Goal: Task Accomplishment & Management: Complete application form

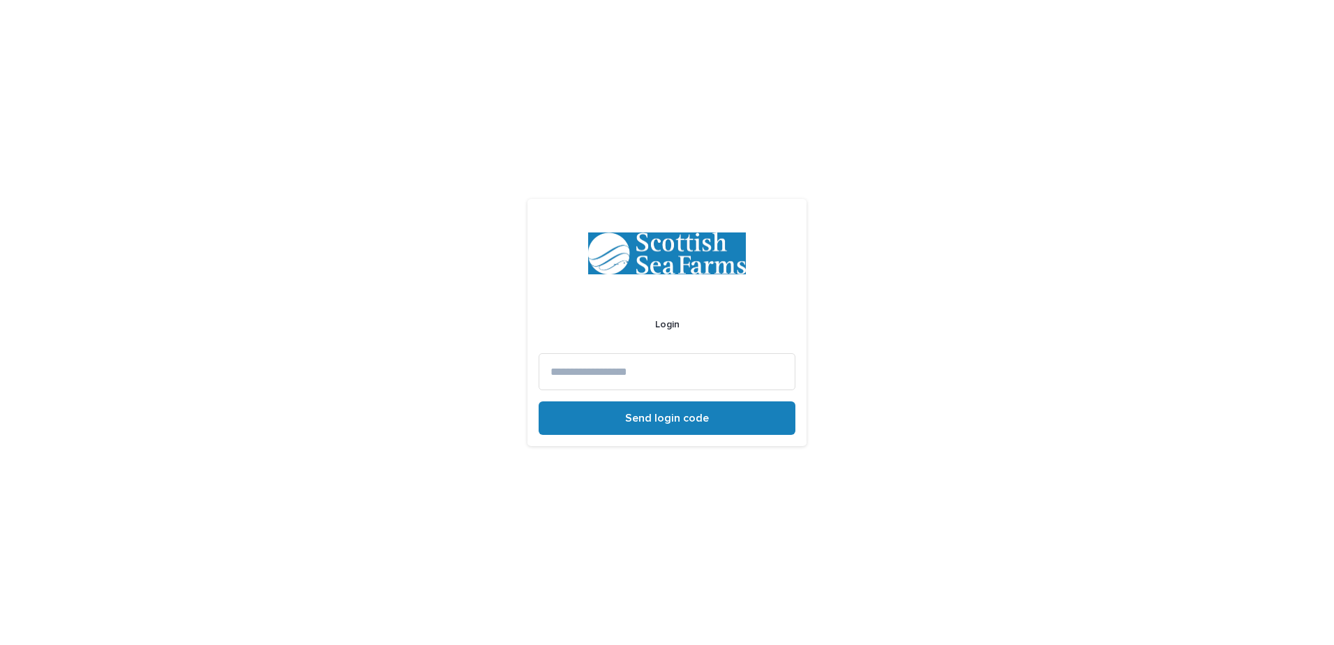
click at [606, 383] on input at bounding box center [667, 371] width 257 height 37
type input "**********"
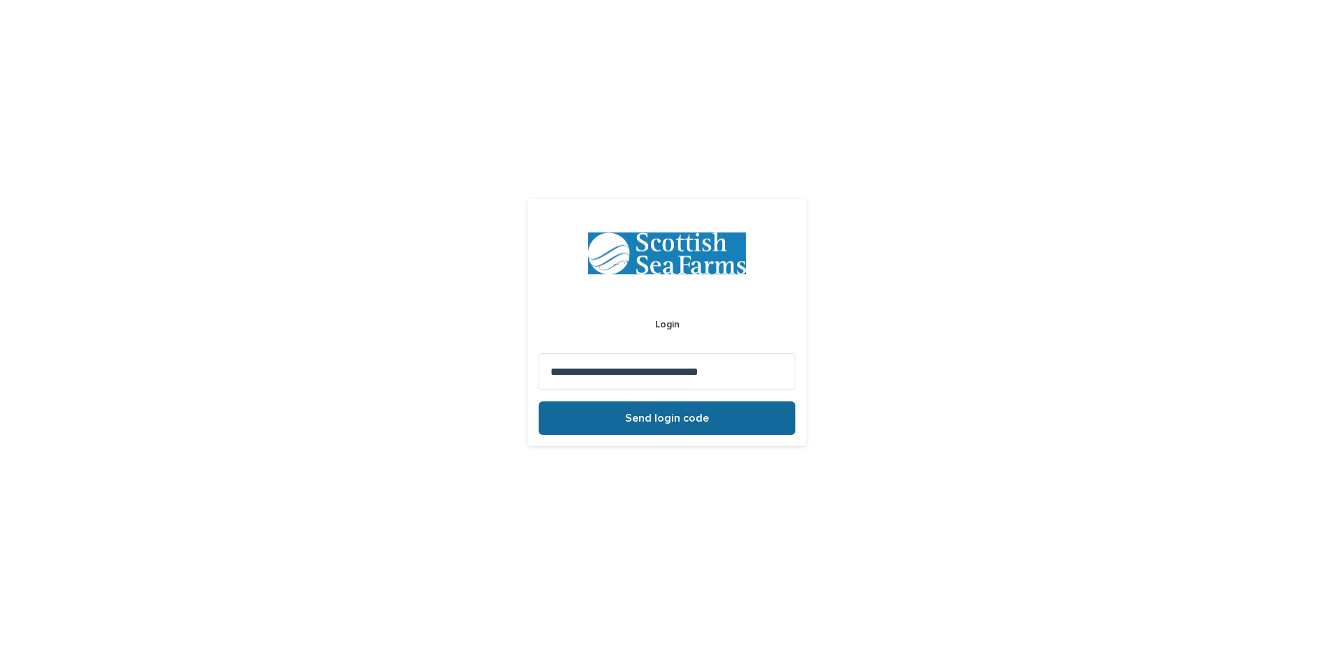
click at [619, 405] on button "Send login code" at bounding box center [667, 417] width 257 height 33
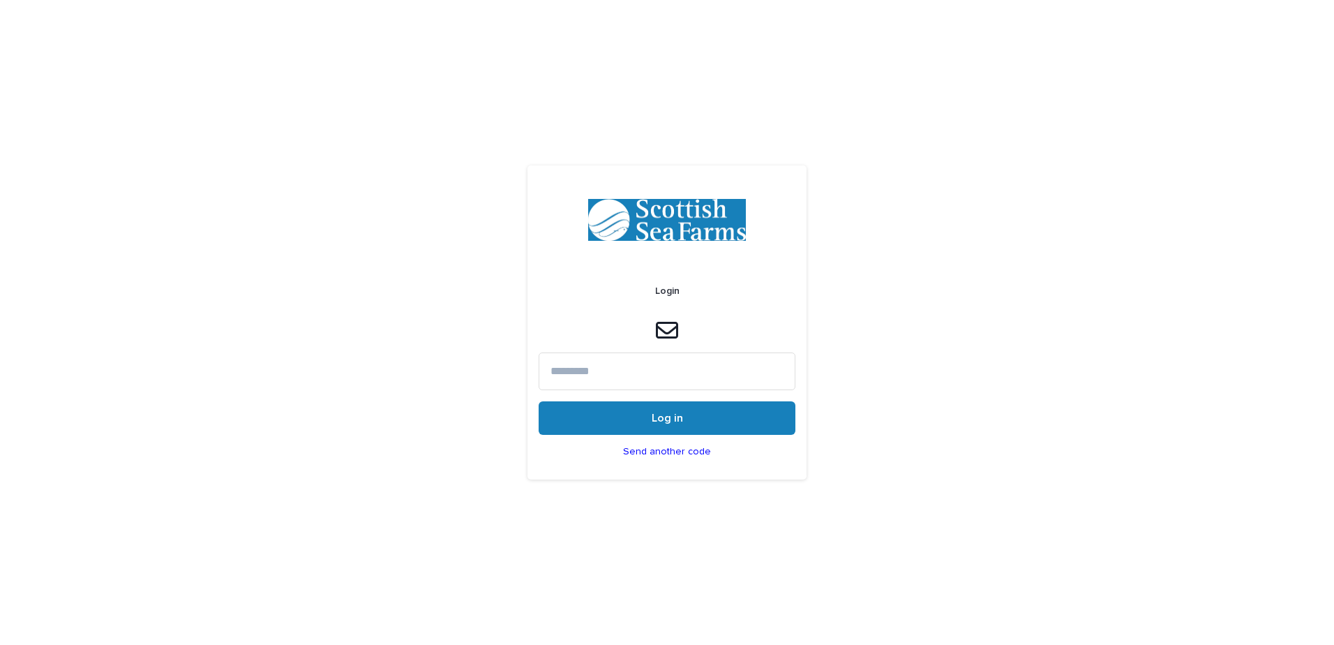
paste input "******"
type input "******"
click at [647, 410] on button "Log in" at bounding box center [667, 417] width 257 height 33
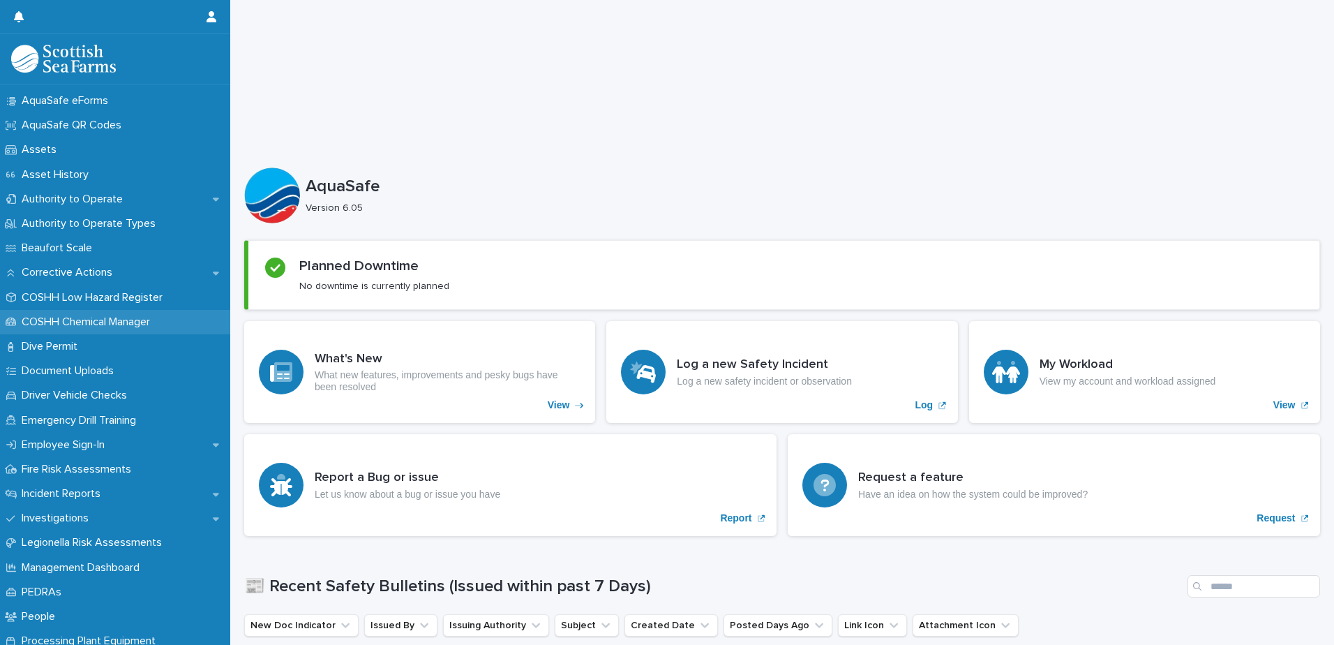
scroll to position [209, 0]
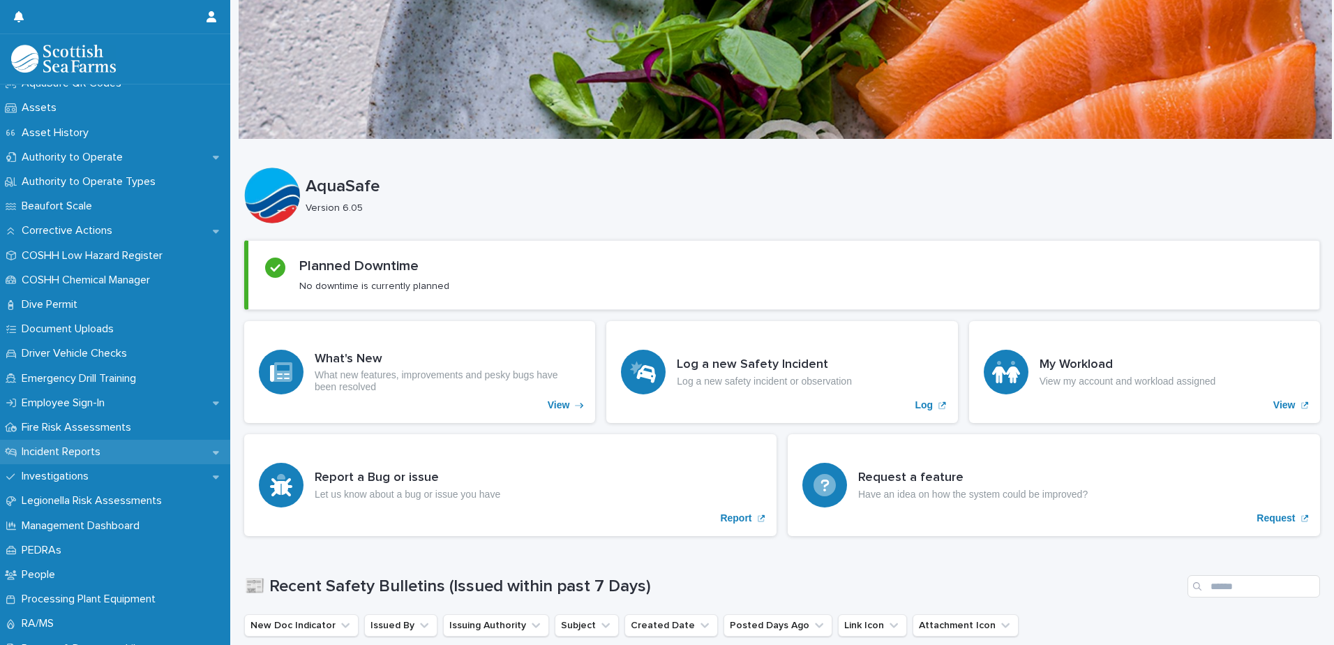
click at [82, 449] on p "Incident Reports" at bounding box center [64, 451] width 96 height 13
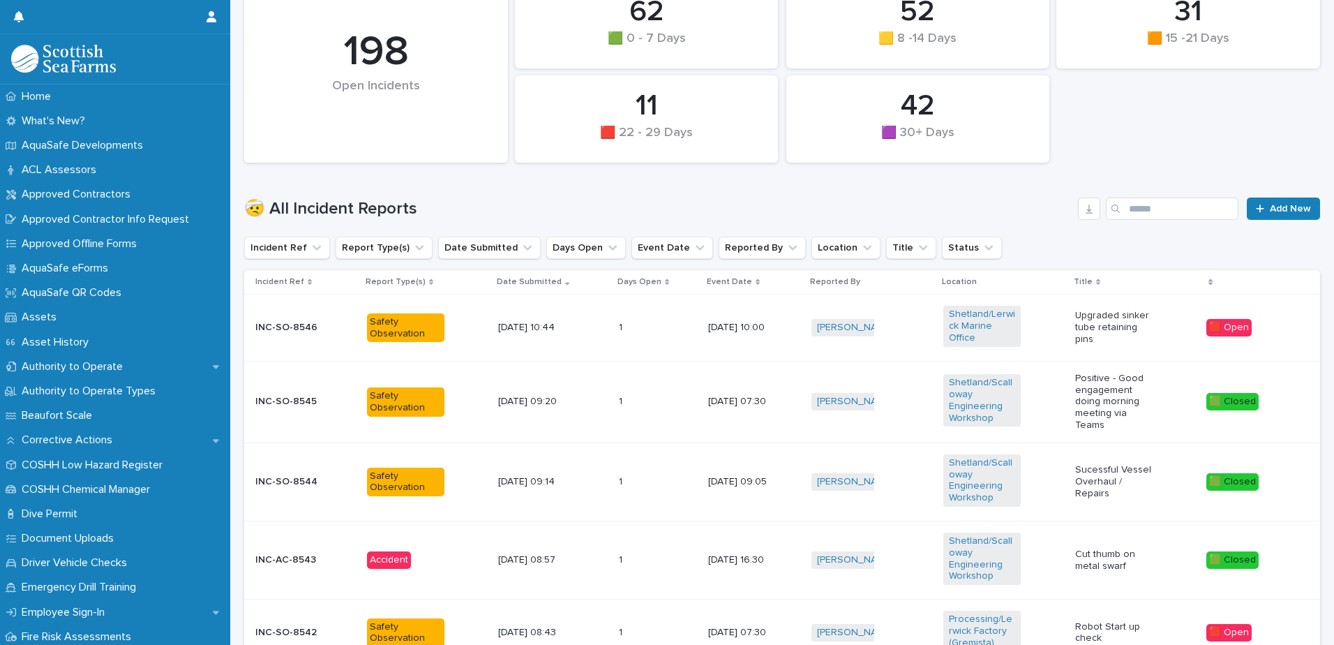
scroll to position [279, 0]
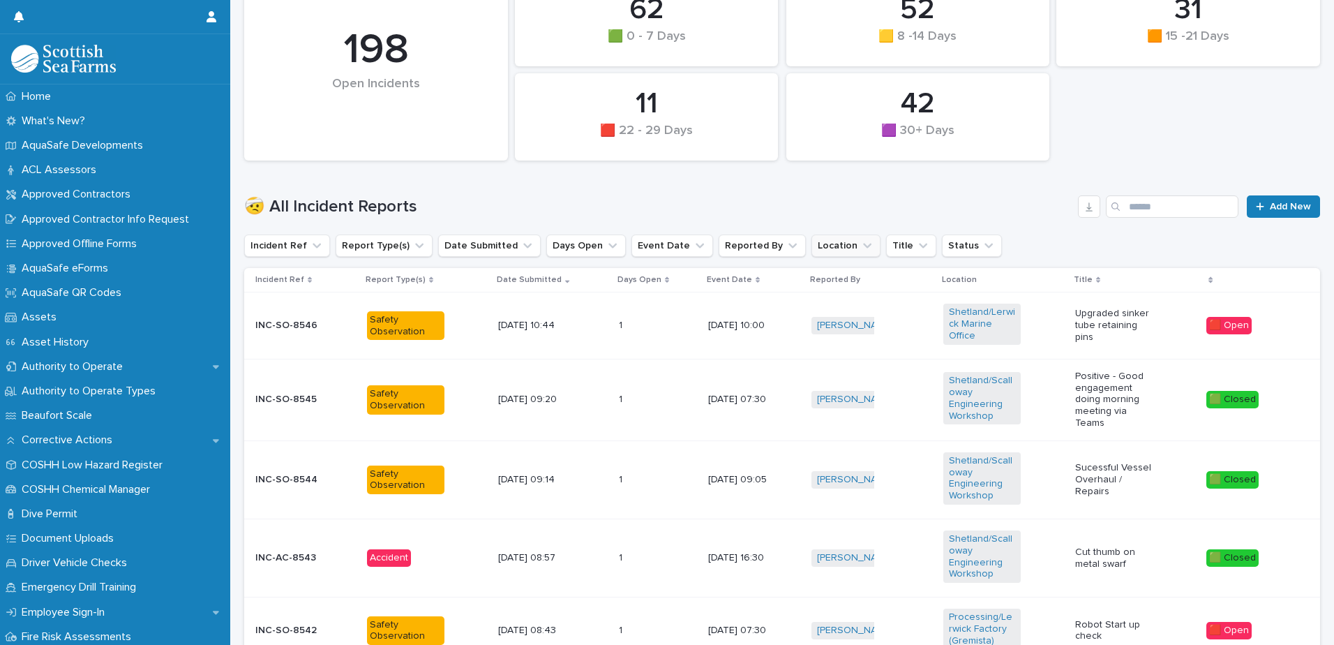
click at [831, 239] on button "Location" at bounding box center [845, 245] width 69 height 22
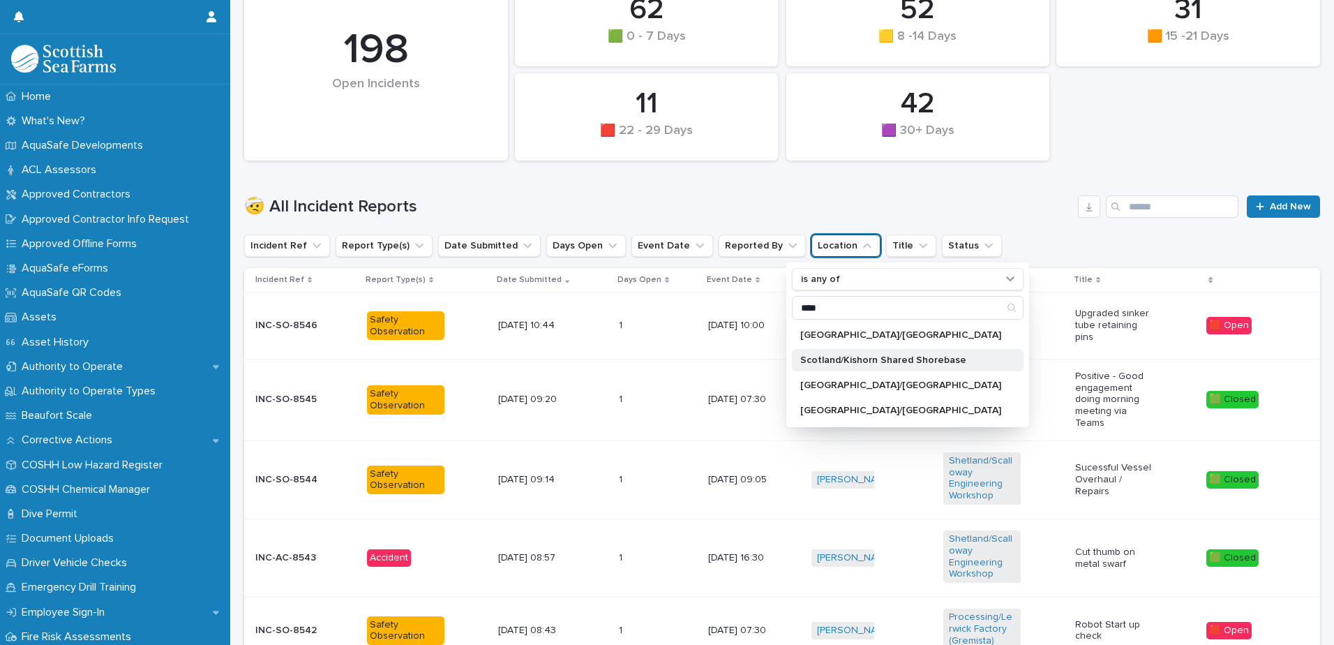
type input "****"
click at [816, 358] on p "Scotland/Kishorn Shared Shorebase" at bounding box center [900, 360] width 201 height 10
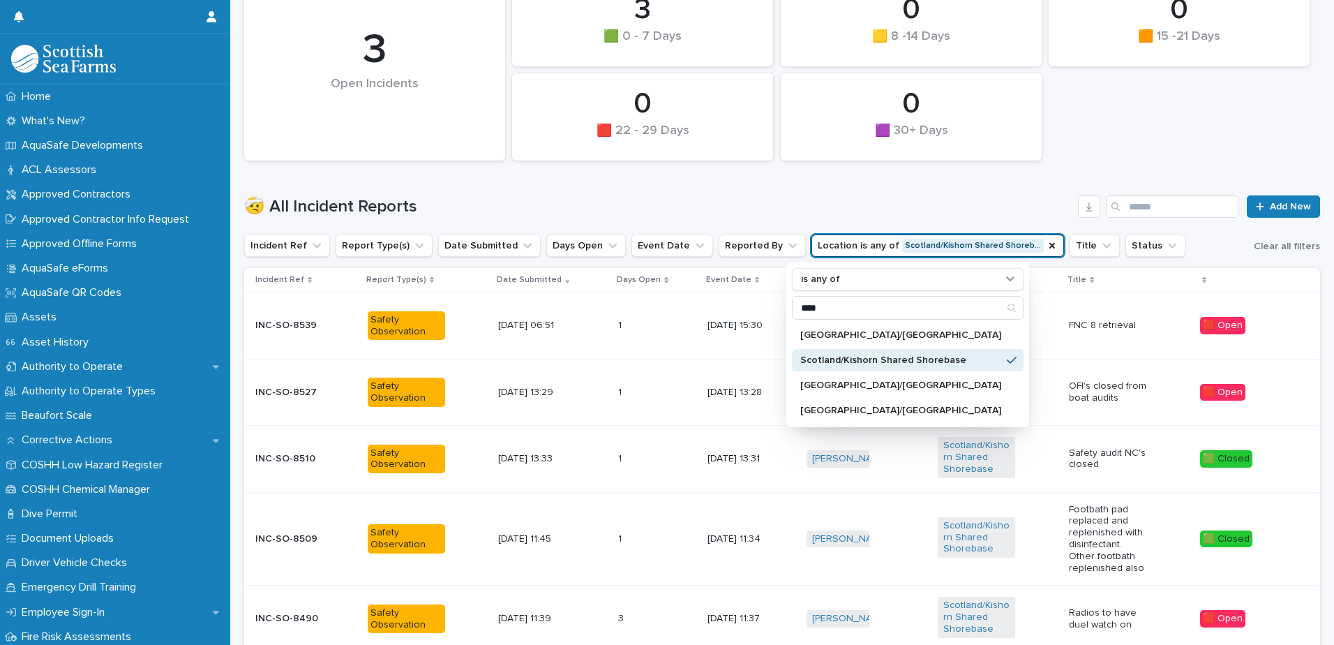
click at [868, 197] on h1 "🤕 All Incident Reports" at bounding box center [658, 207] width 828 height 20
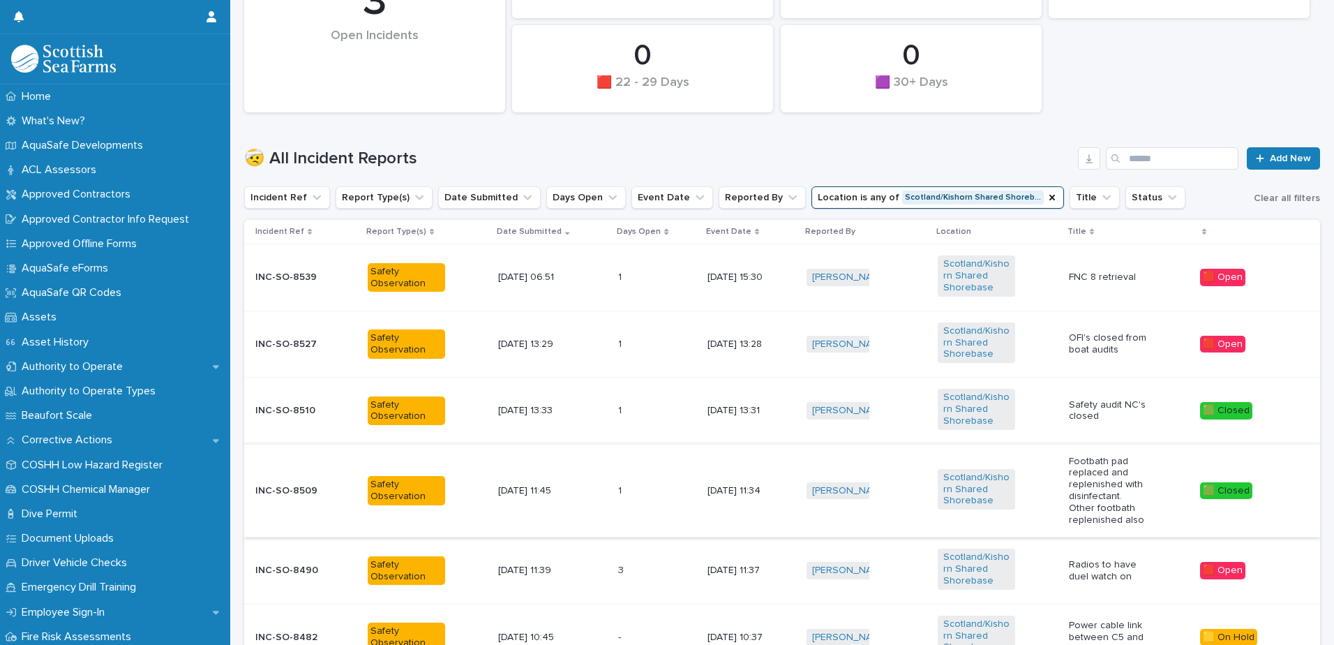
scroll to position [349, 0]
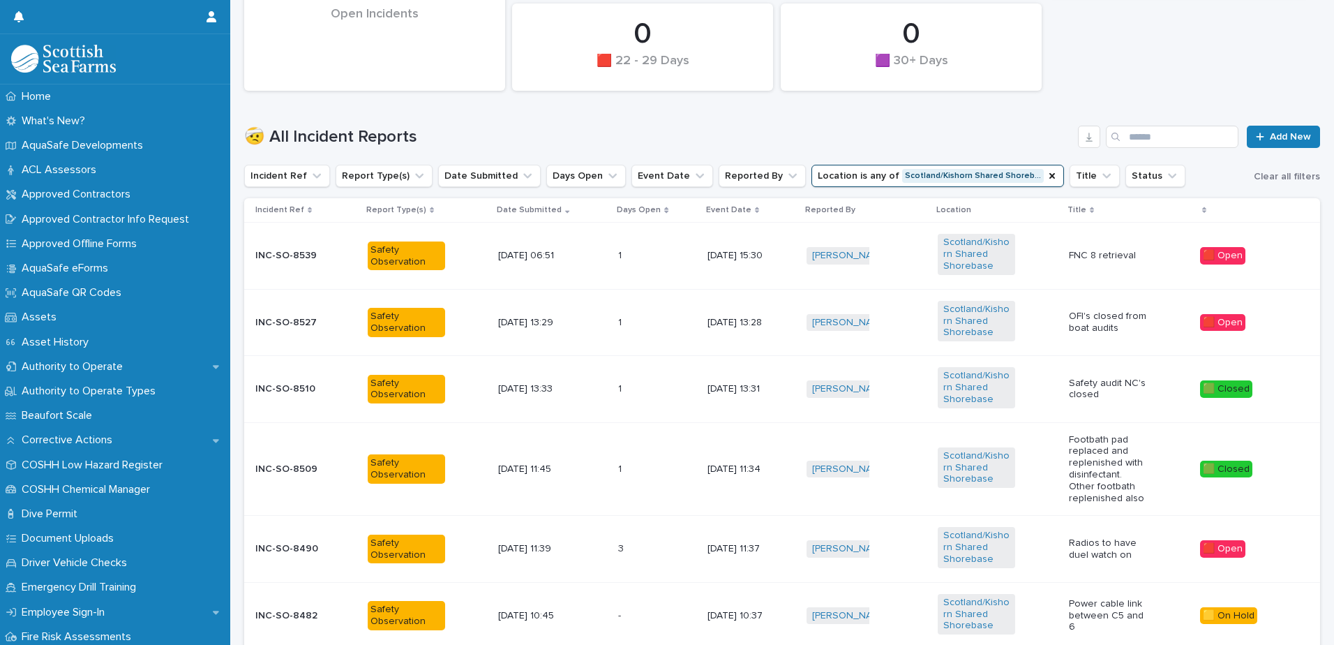
click at [653, 325] on div "1 1" at bounding box center [657, 322] width 78 height 23
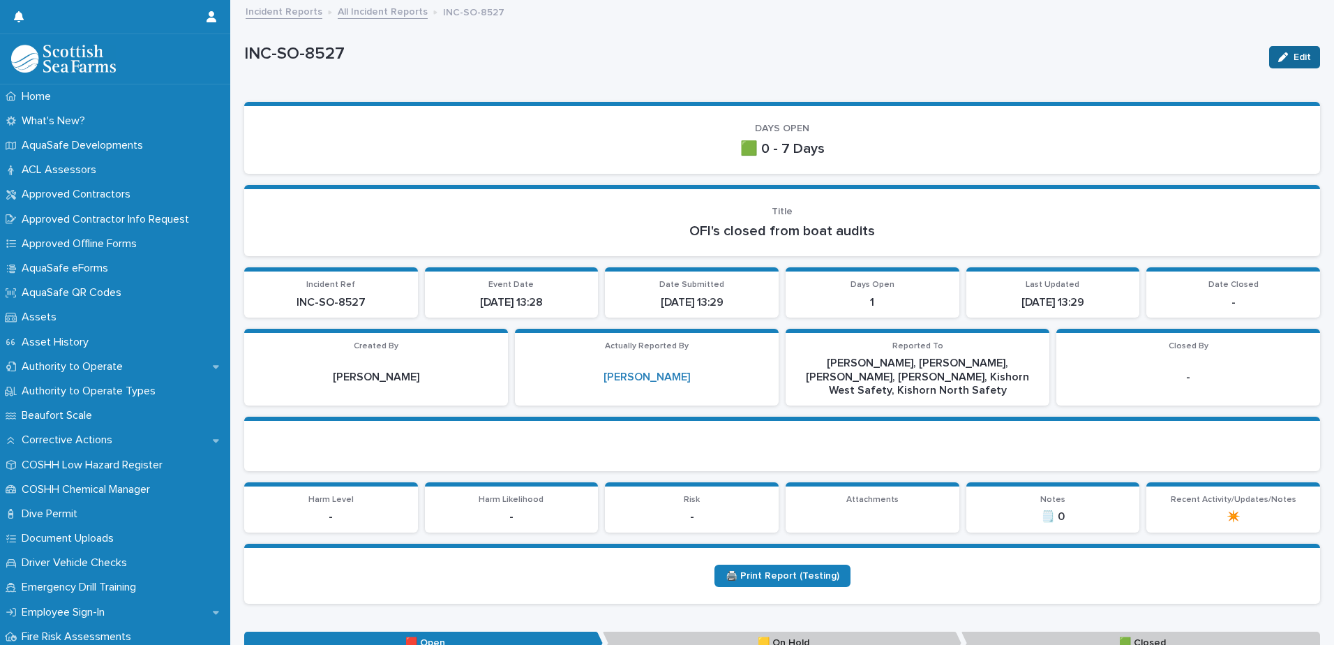
click at [1286, 64] on button "Edit" at bounding box center [1294, 57] width 51 height 22
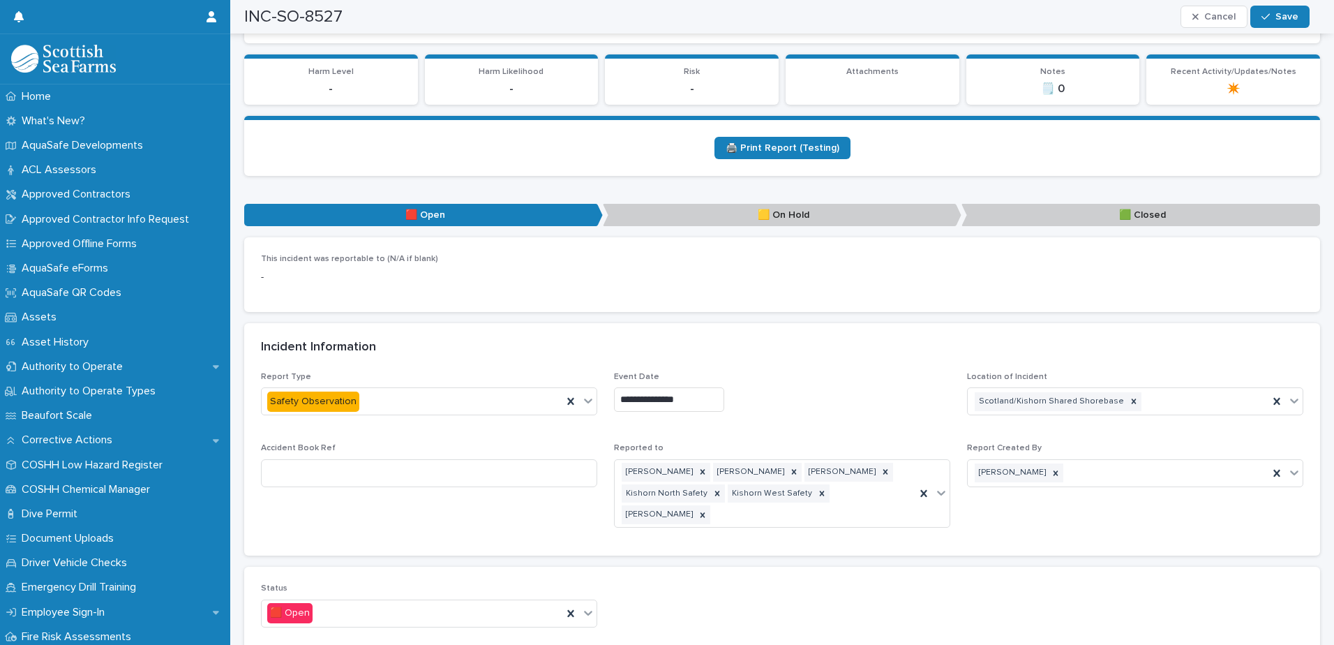
scroll to position [628, 0]
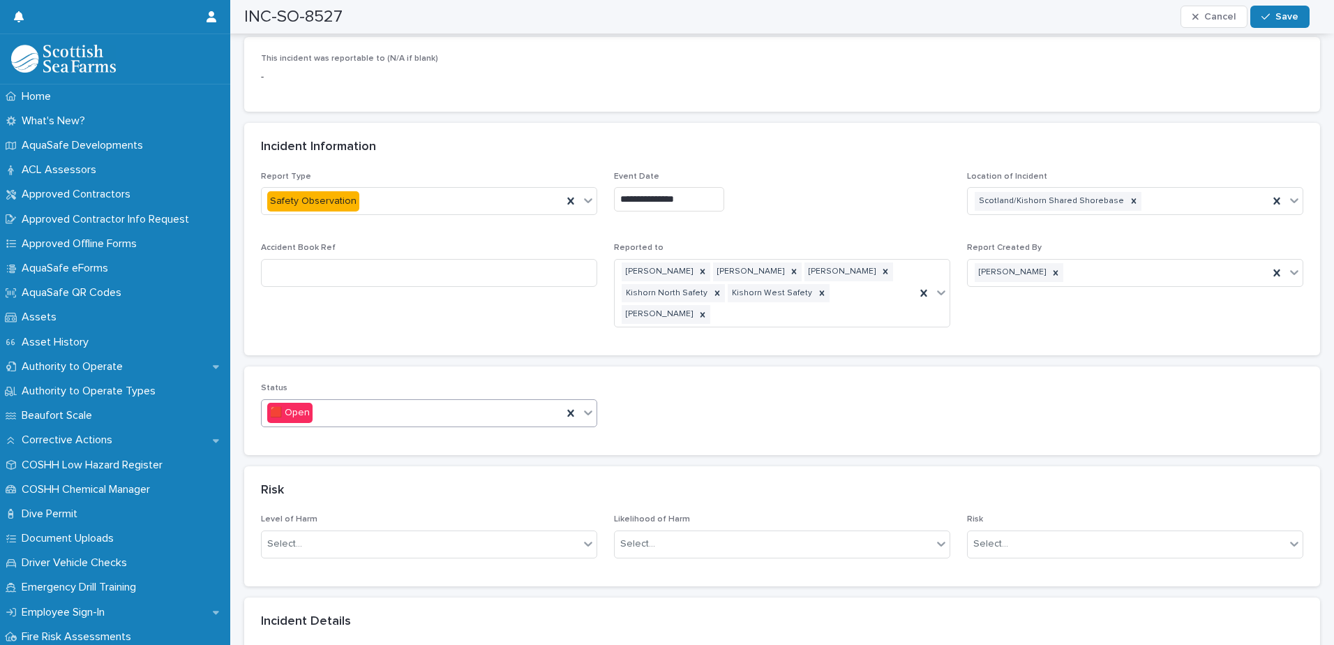
click at [590, 405] on icon at bounding box center [588, 412] width 14 height 14
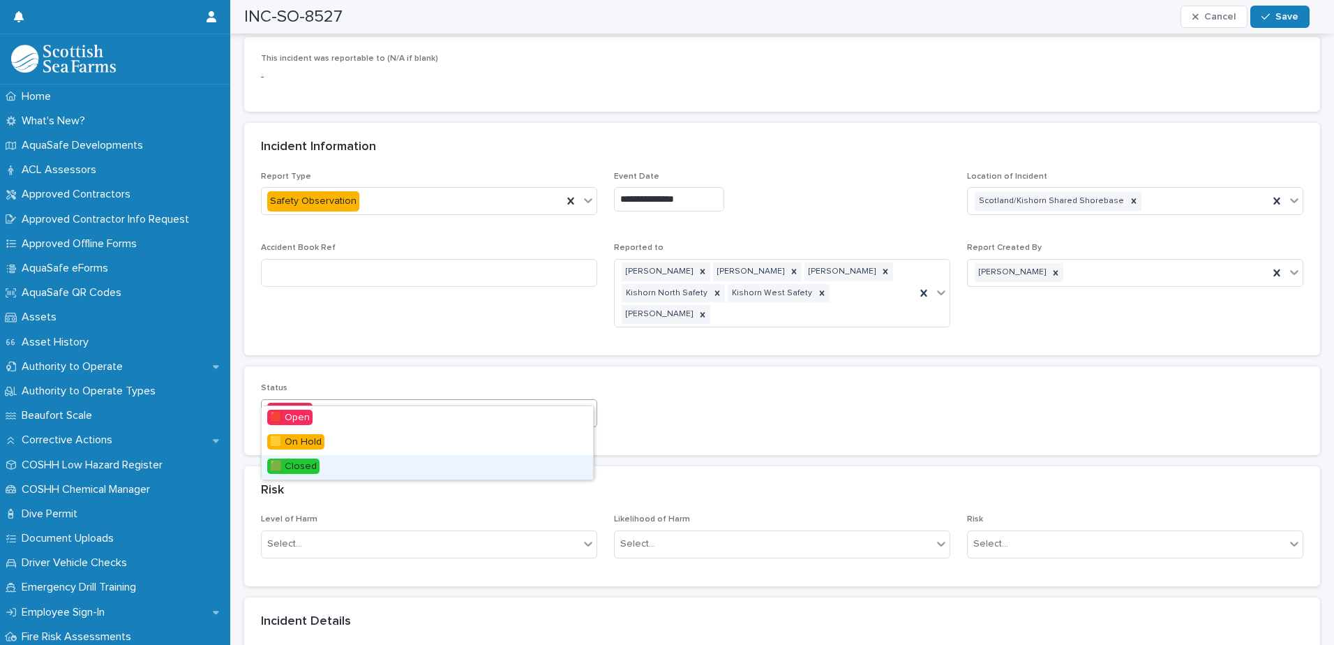
click at [545, 473] on div "🟩 Closed" at bounding box center [427, 467] width 331 height 24
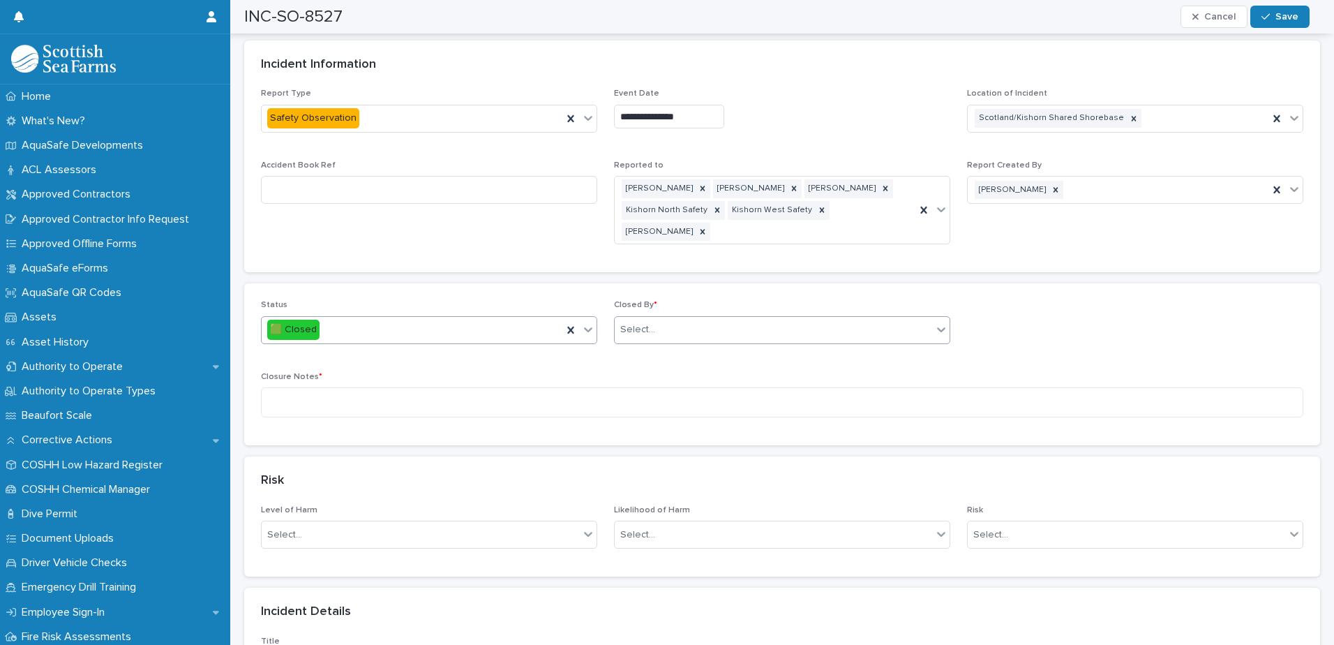
click at [672, 318] on div "Select..." at bounding box center [773, 329] width 317 height 23
type input "*****"
click at [684, 364] on div "[PERSON_NAME]" at bounding box center [776, 359] width 331 height 24
click at [680, 387] on textarea at bounding box center [782, 402] width 1042 height 30
type textarea "****"
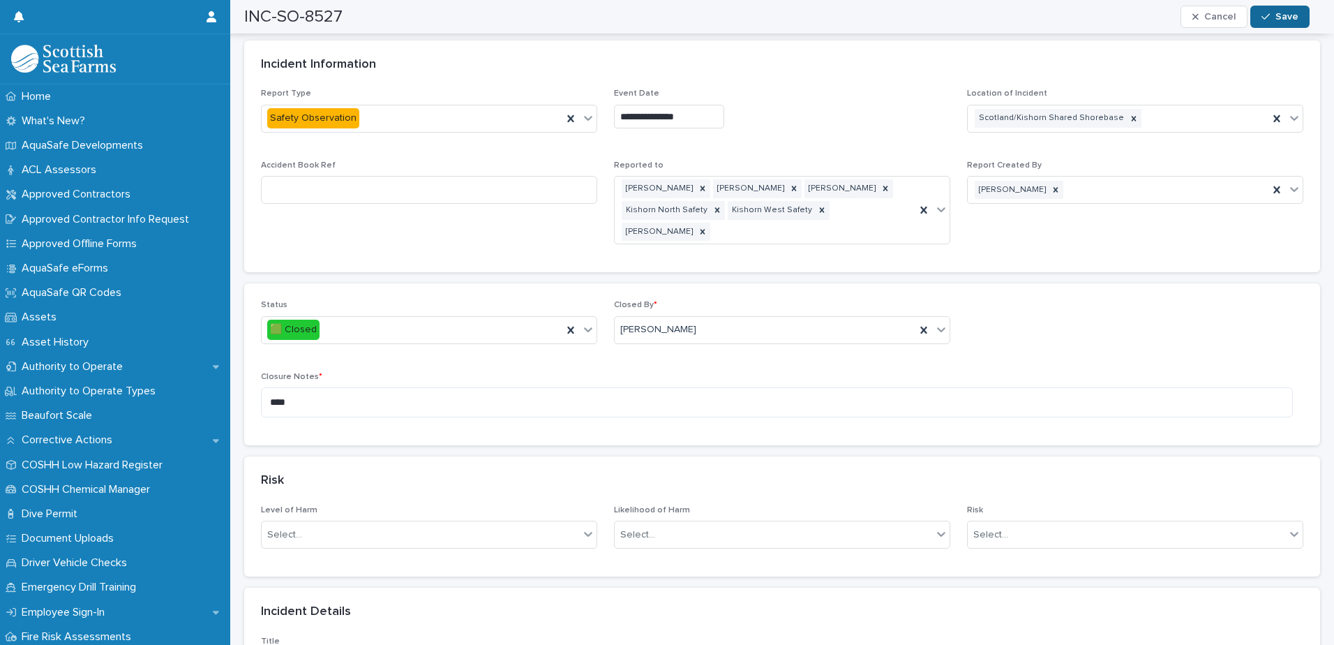
click at [1297, 10] on button "Save" at bounding box center [1279, 17] width 59 height 22
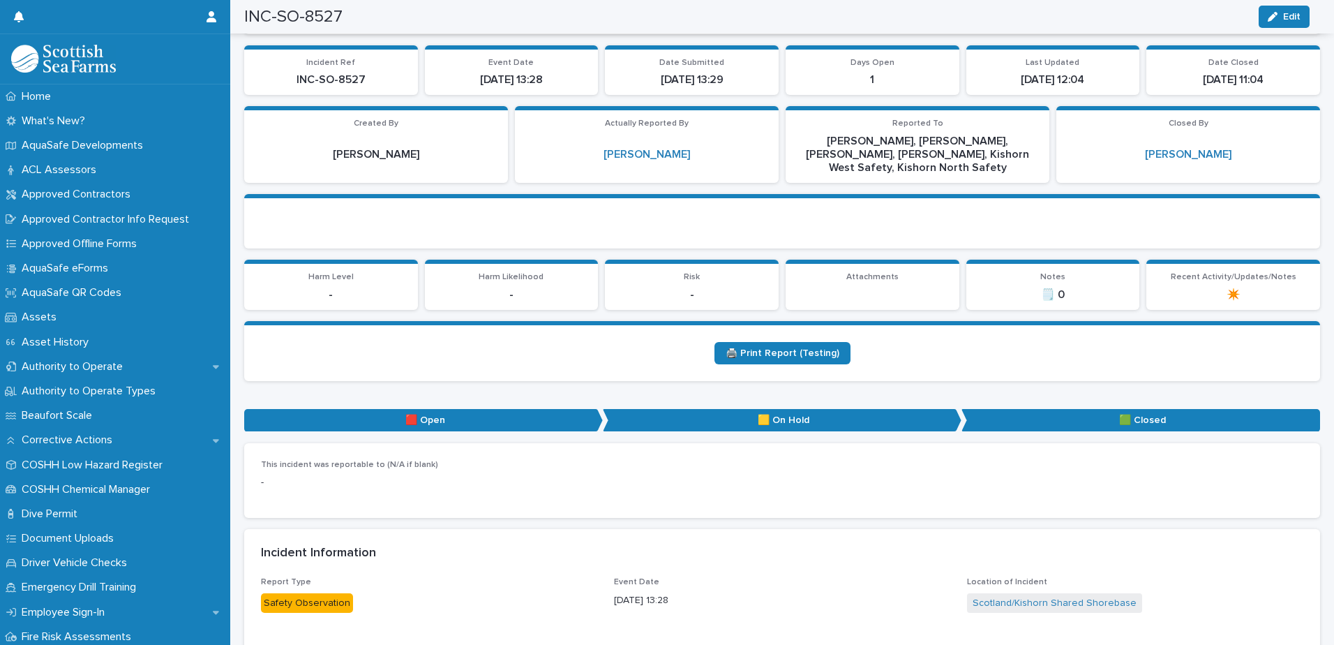
scroll to position [0, 0]
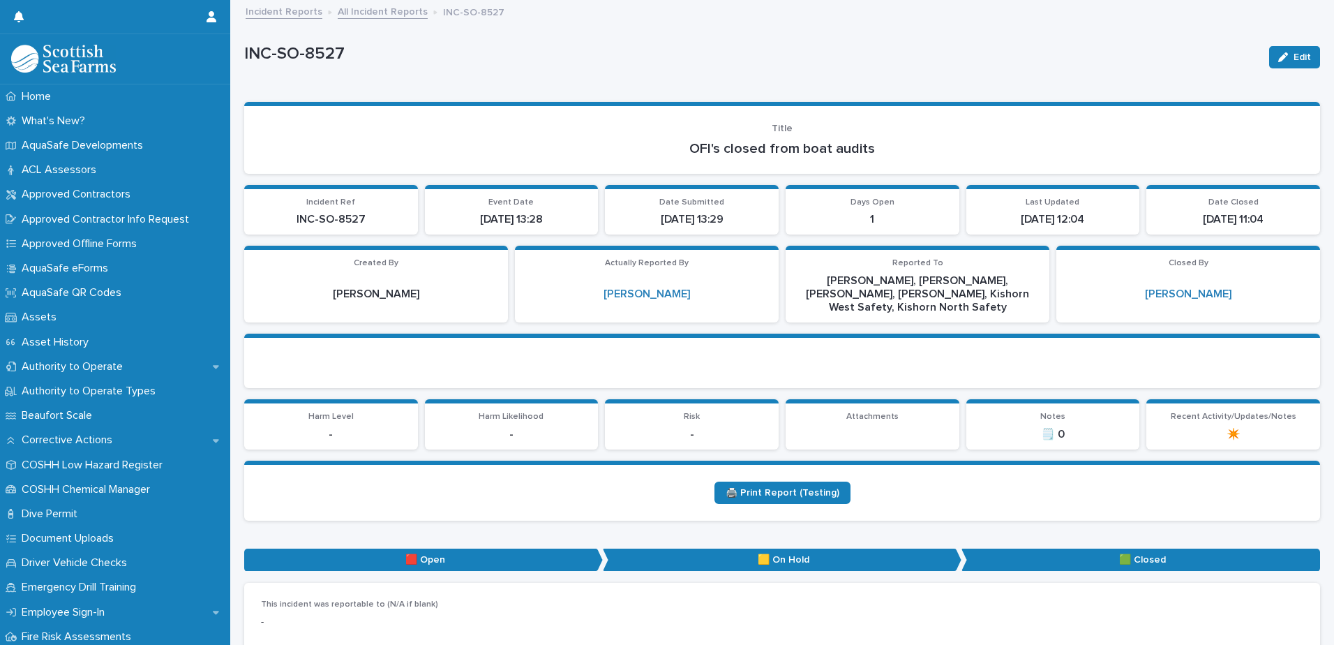
click at [381, 10] on link "All Incident Reports" at bounding box center [383, 11] width 90 height 16
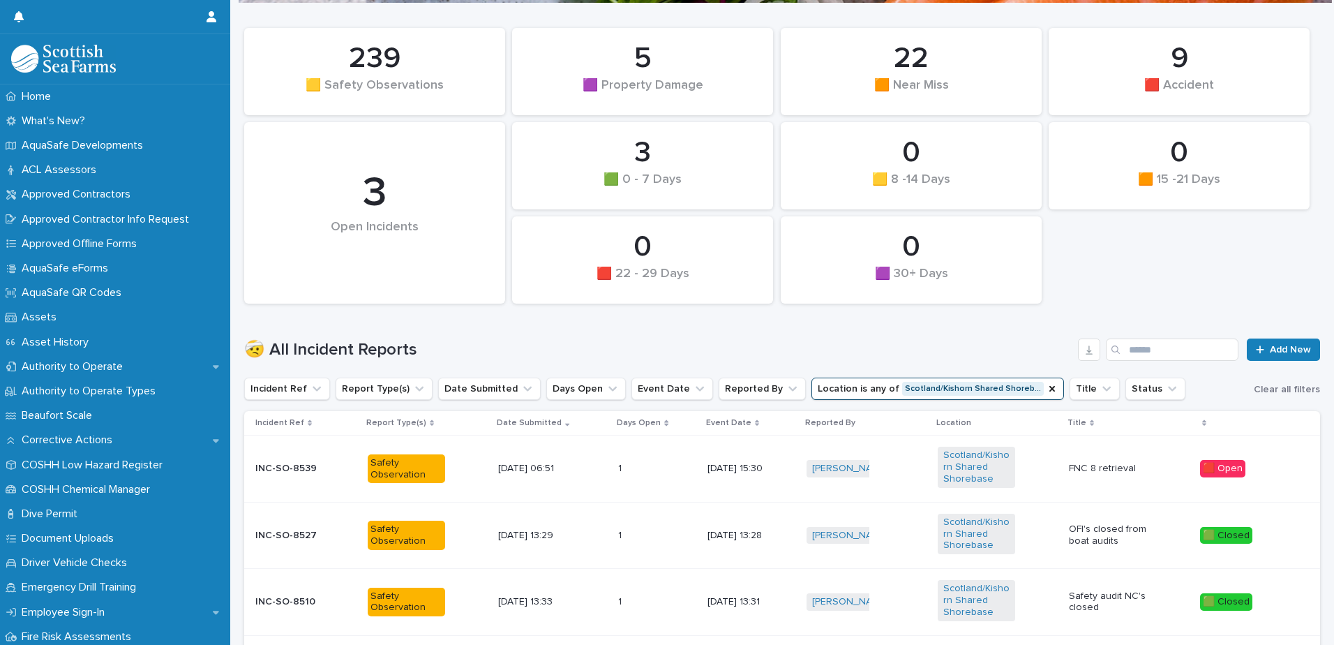
scroll to position [140, 0]
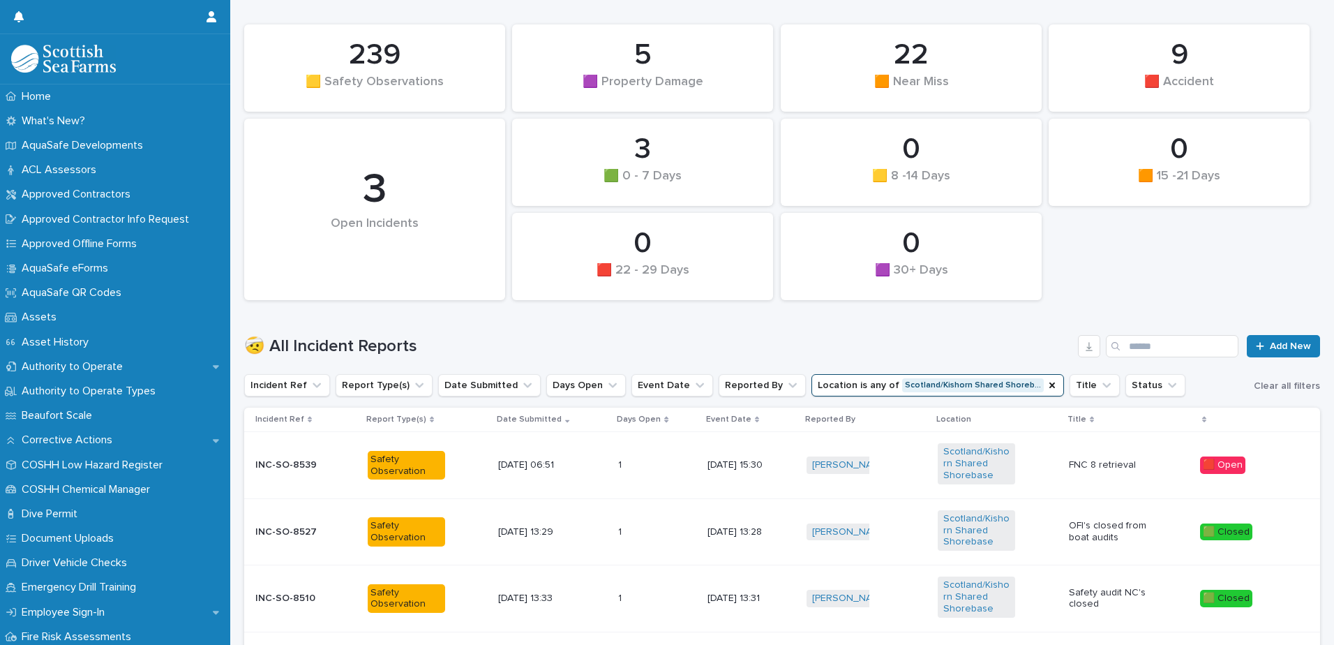
click at [631, 477] on td "1 1" at bounding box center [657, 465] width 89 height 66
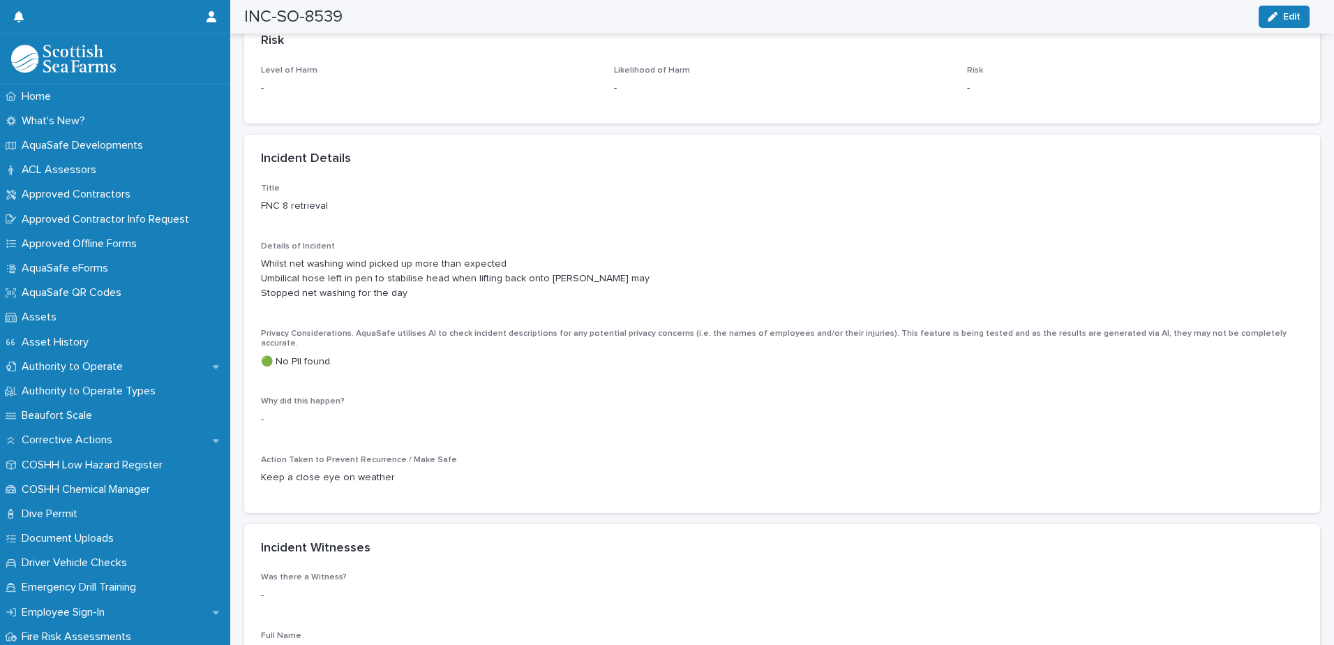
scroll to position [1047, 0]
click at [1300, 17] on button "Edit" at bounding box center [1284, 17] width 51 height 22
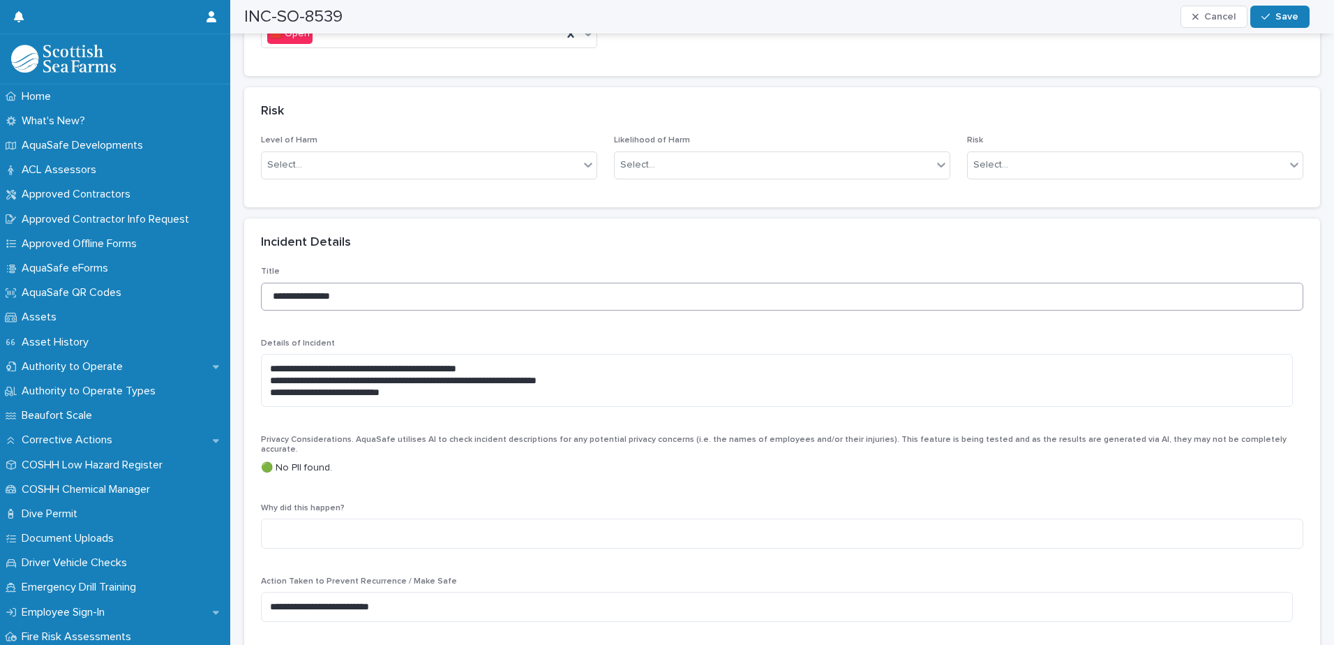
scroll to position [907, 0]
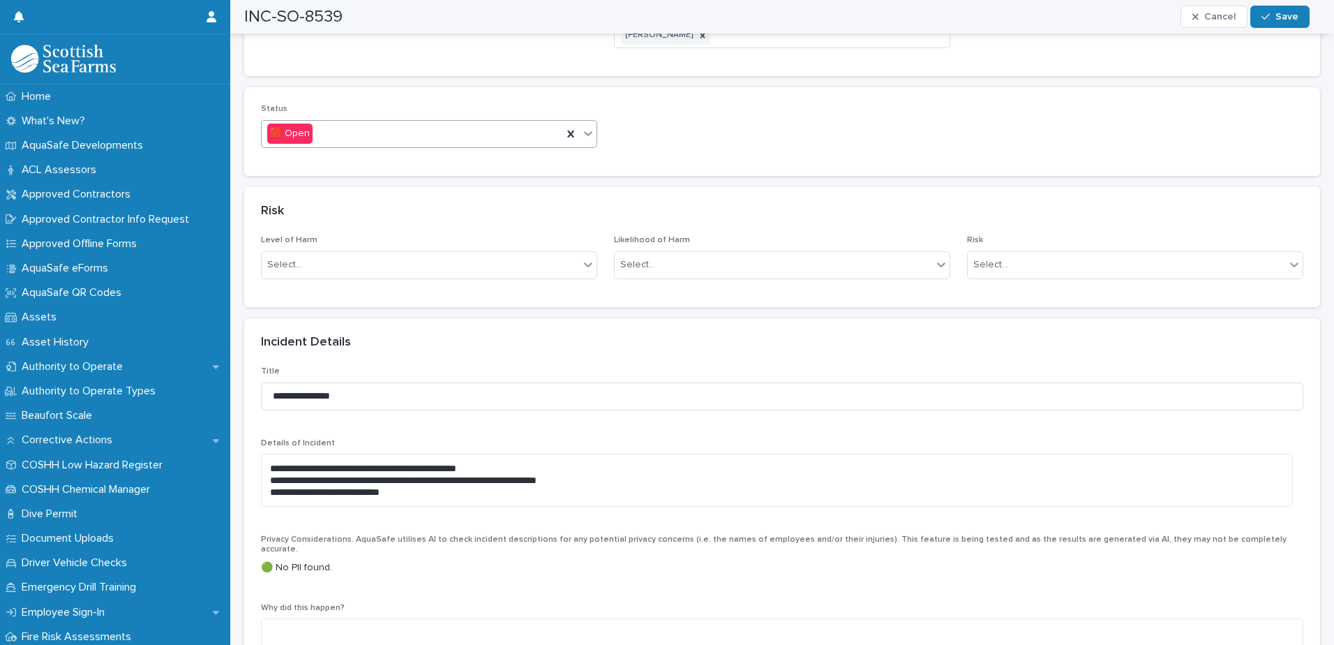
click at [586, 126] on icon at bounding box center [588, 133] width 14 height 14
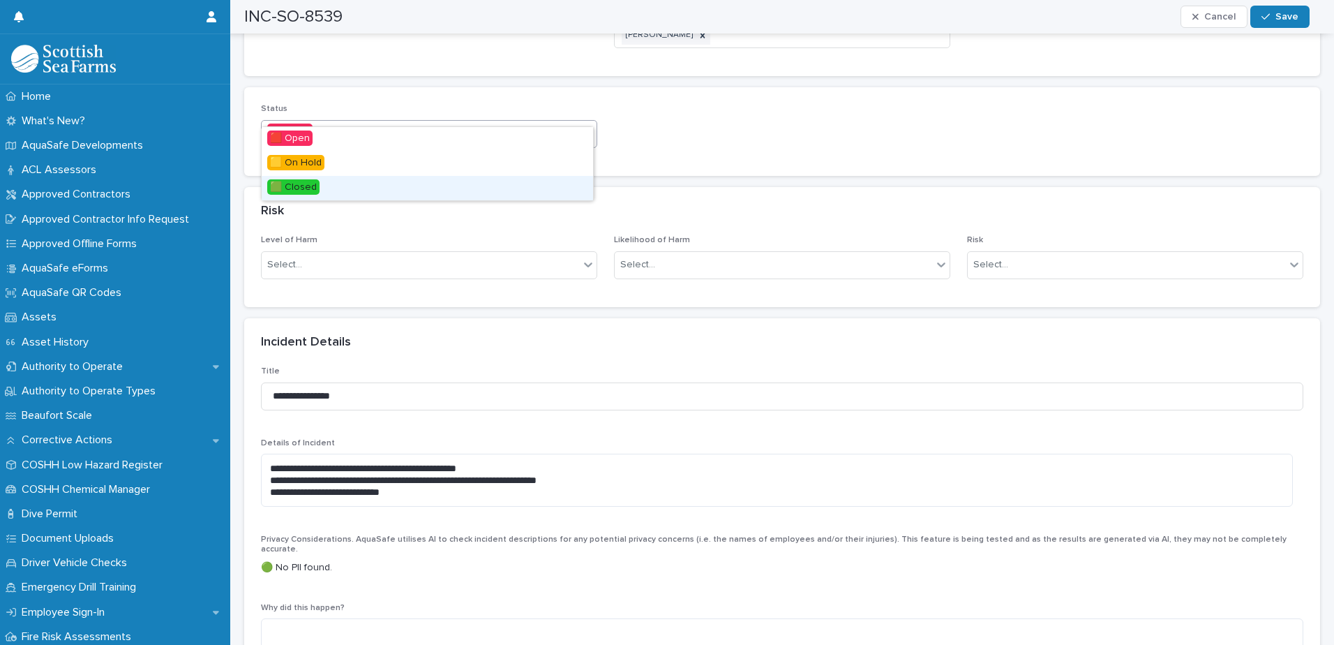
click at [517, 184] on div "🟩 Closed" at bounding box center [427, 188] width 331 height 24
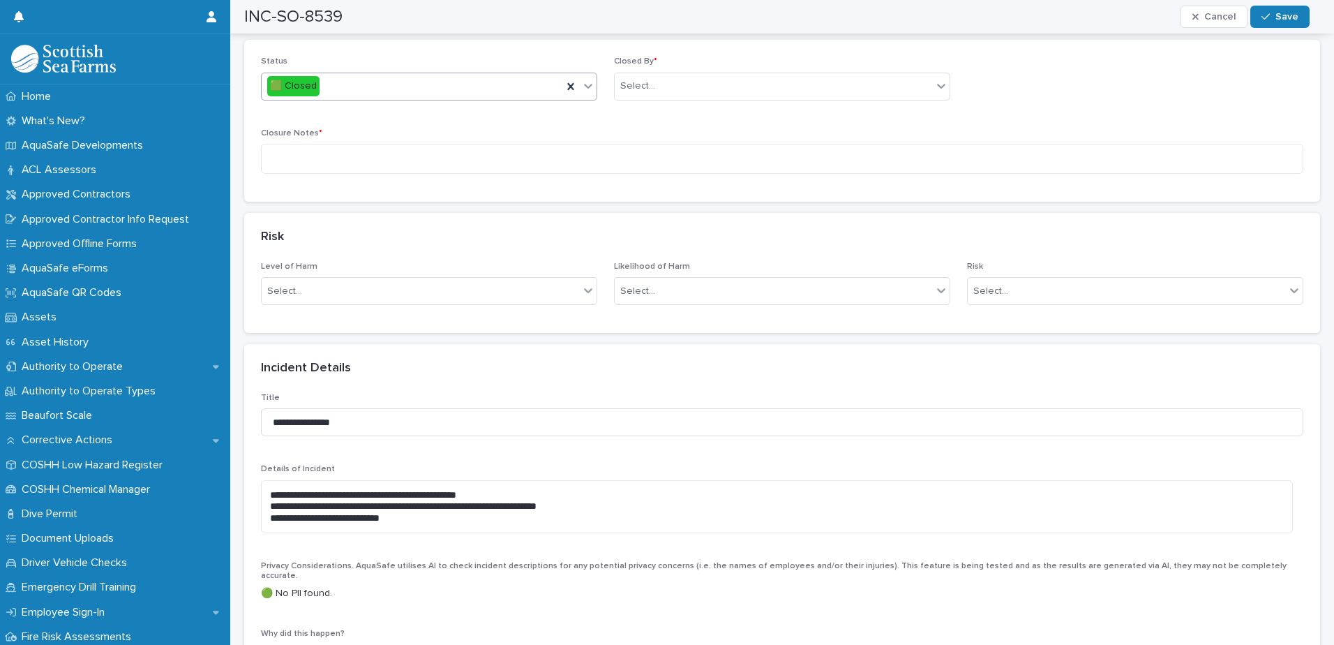
scroll to position [837, 0]
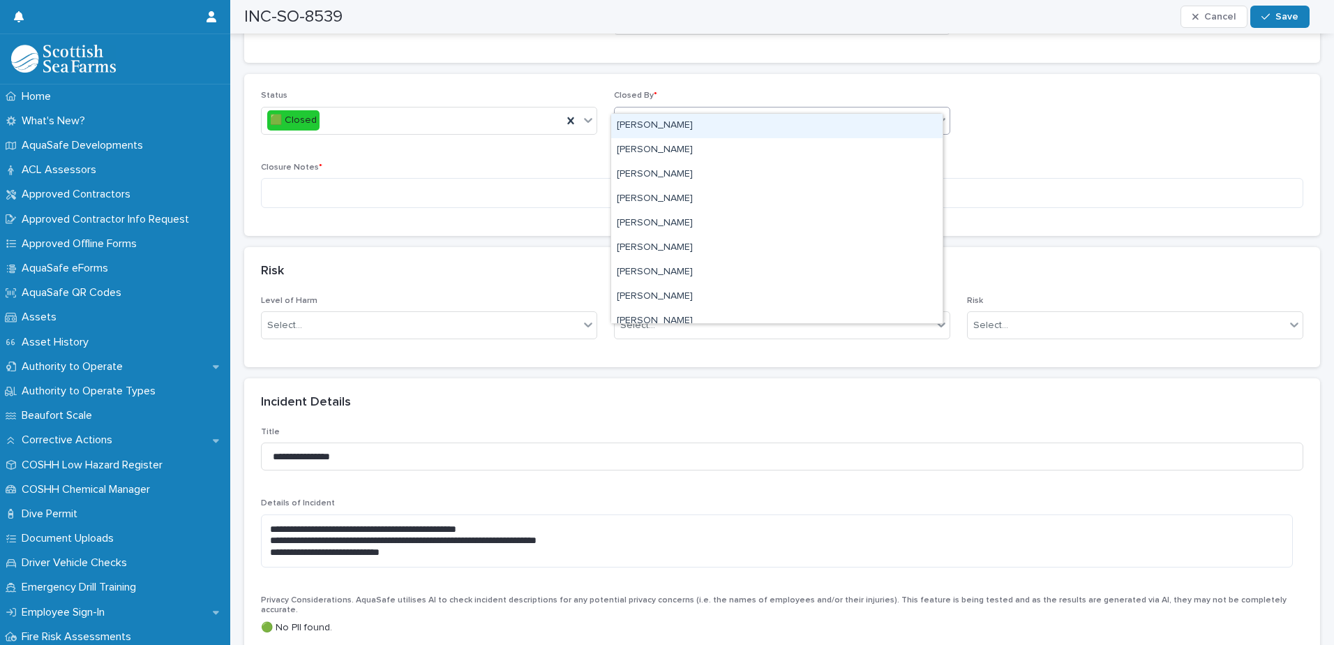
click at [701, 109] on div "Select..." at bounding box center [773, 120] width 317 height 23
type input "***"
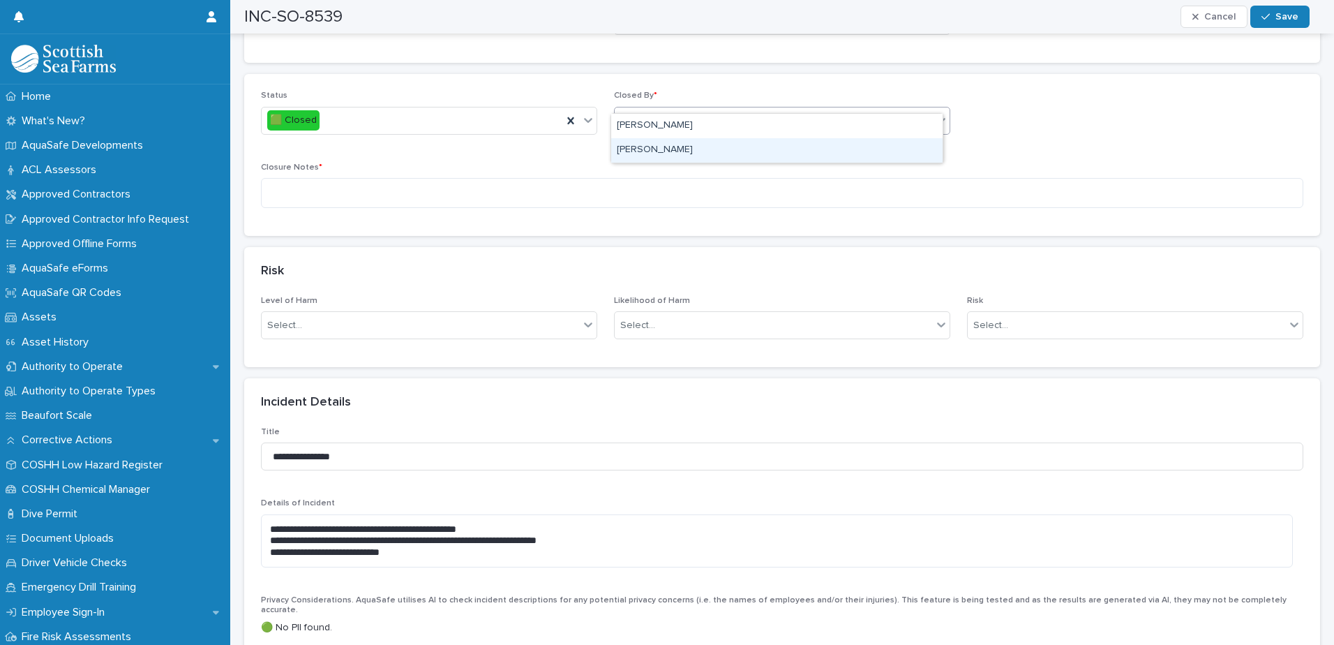
click at [696, 144] on div "[PERSON_NAME]" at bounding box center [776, 150] width 331 height 24
click at [684, 178] on textarea at bounding box center [782, 193] width 1042 height 30
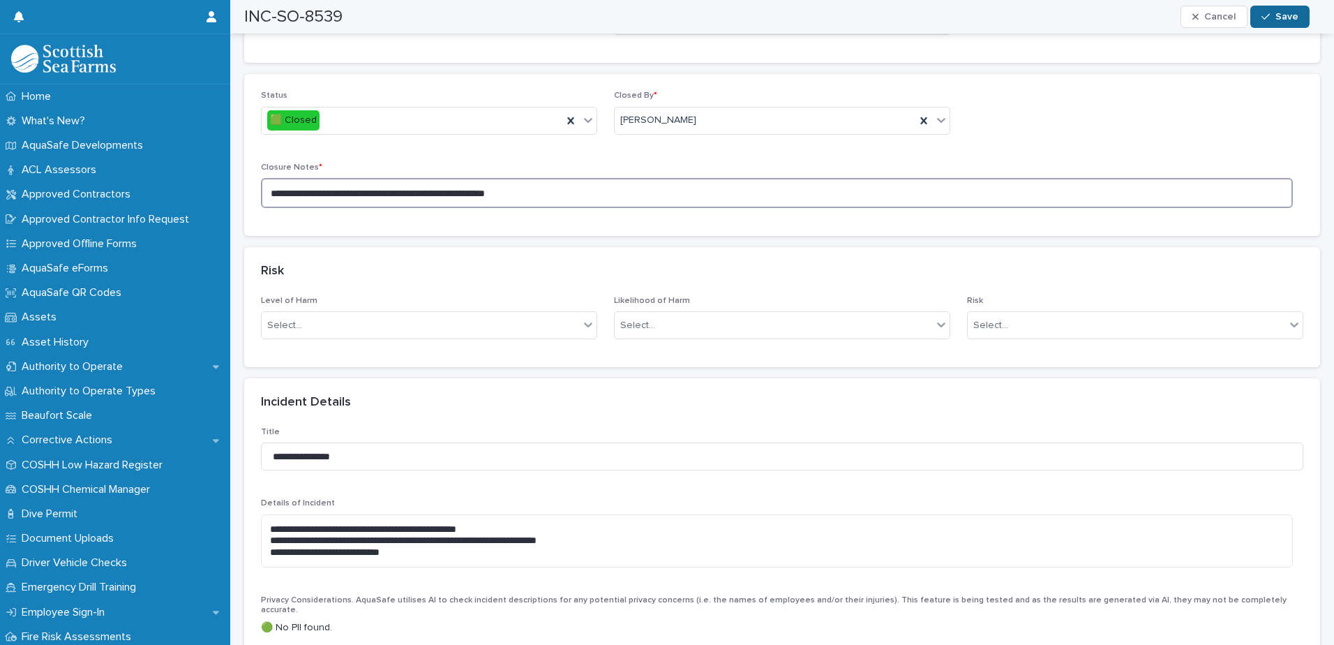
type textarea "**********"
click at [1265, 9] on button "Save" at bounding box center [1279, 17] width 59 height 22
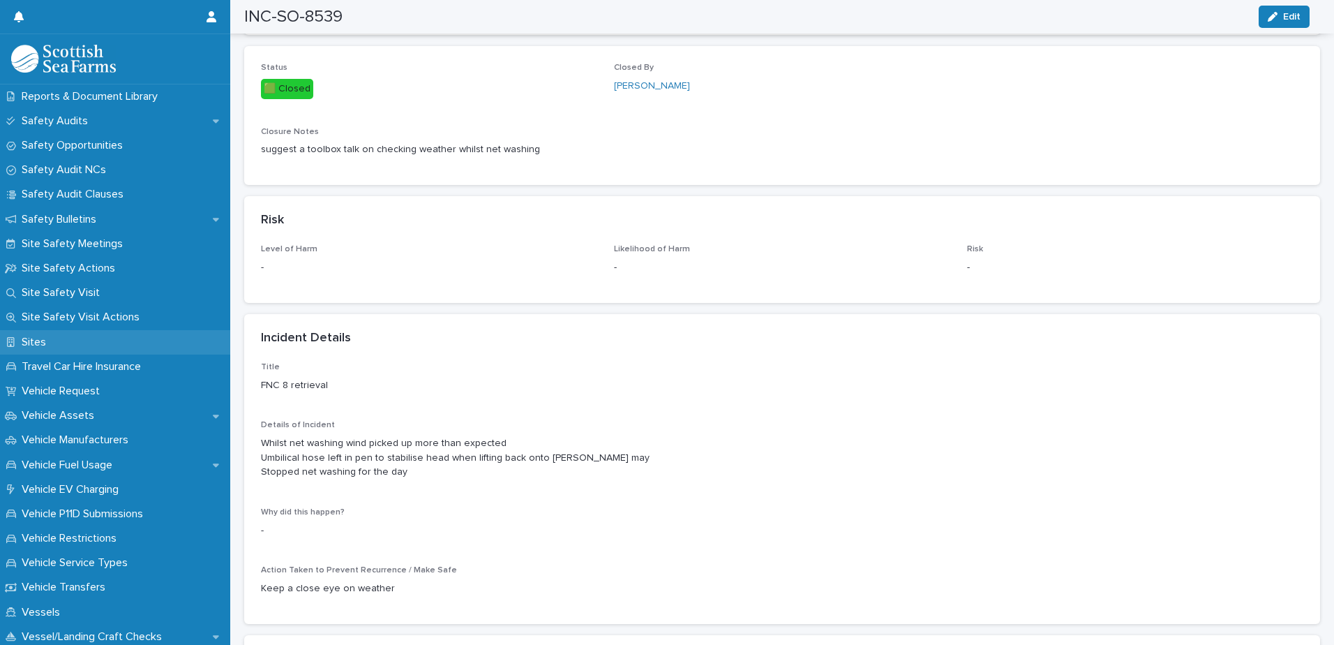
scroll to position [1035, 0]
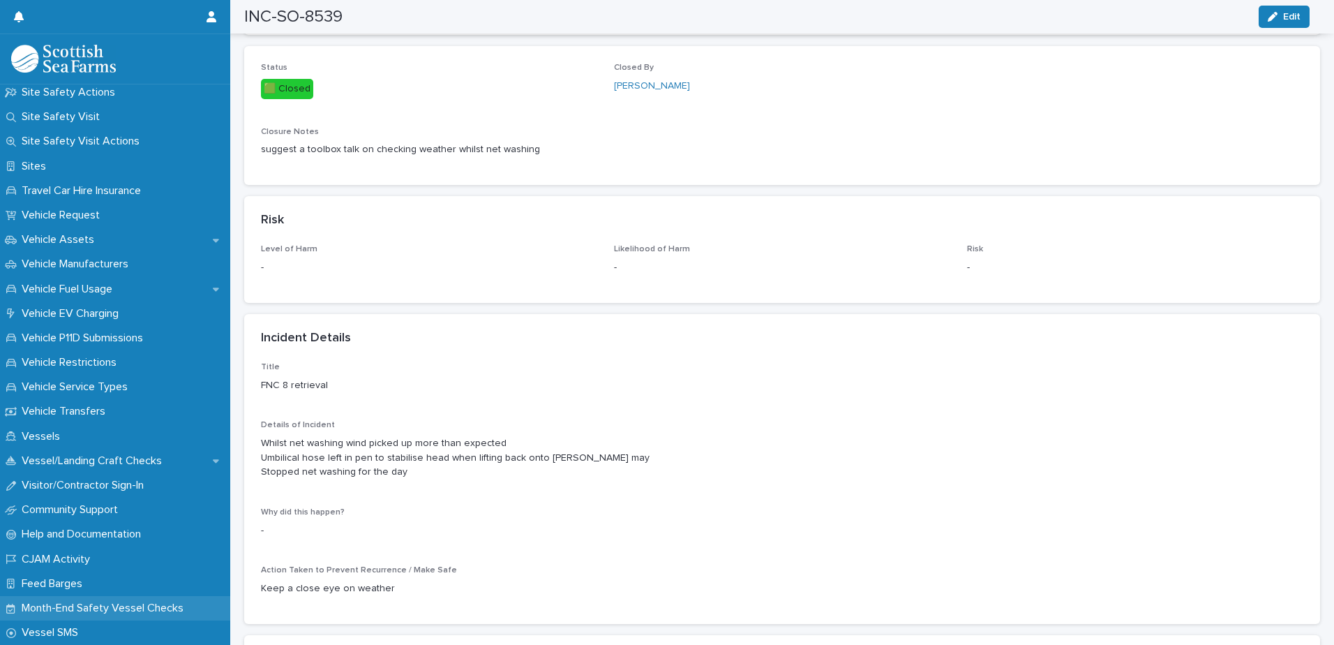
click at [127, 603] on p "Month-End Safety Vessel Checks" at bounding box center [105, 607] width 179 height 13
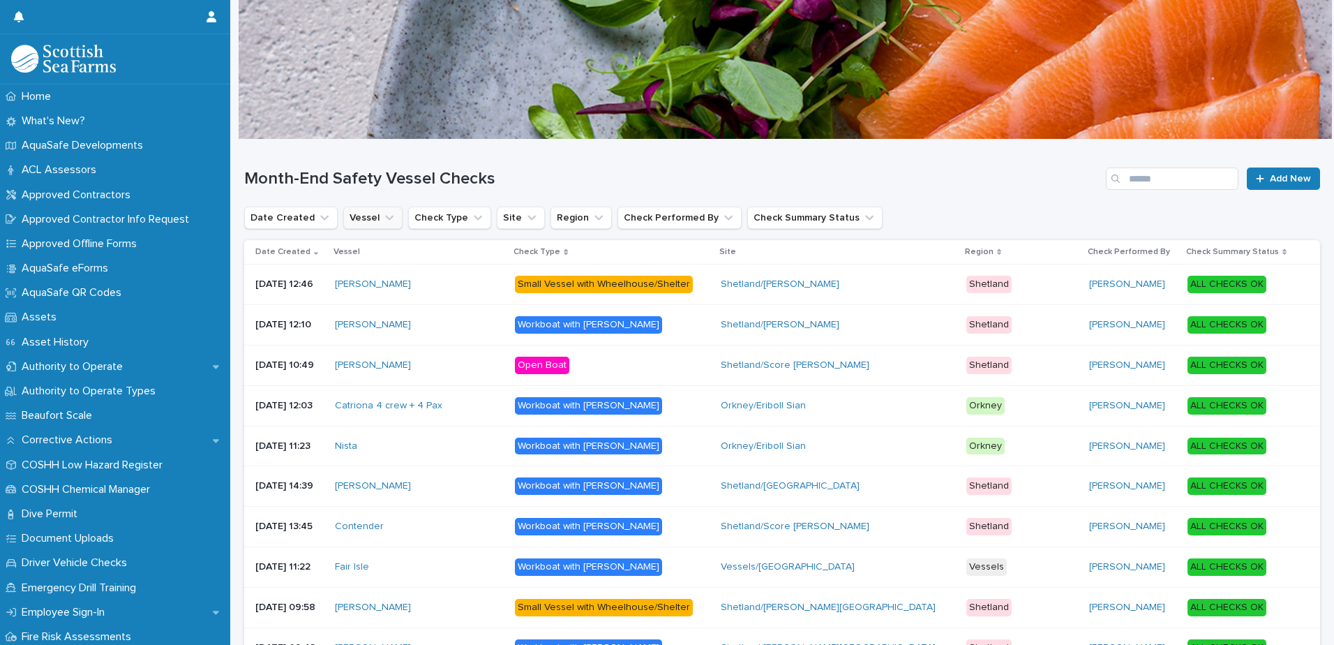
click at [368, 218] on button "Vessel" at bounding box center [372, 218] width 59 height 22
type input "****"
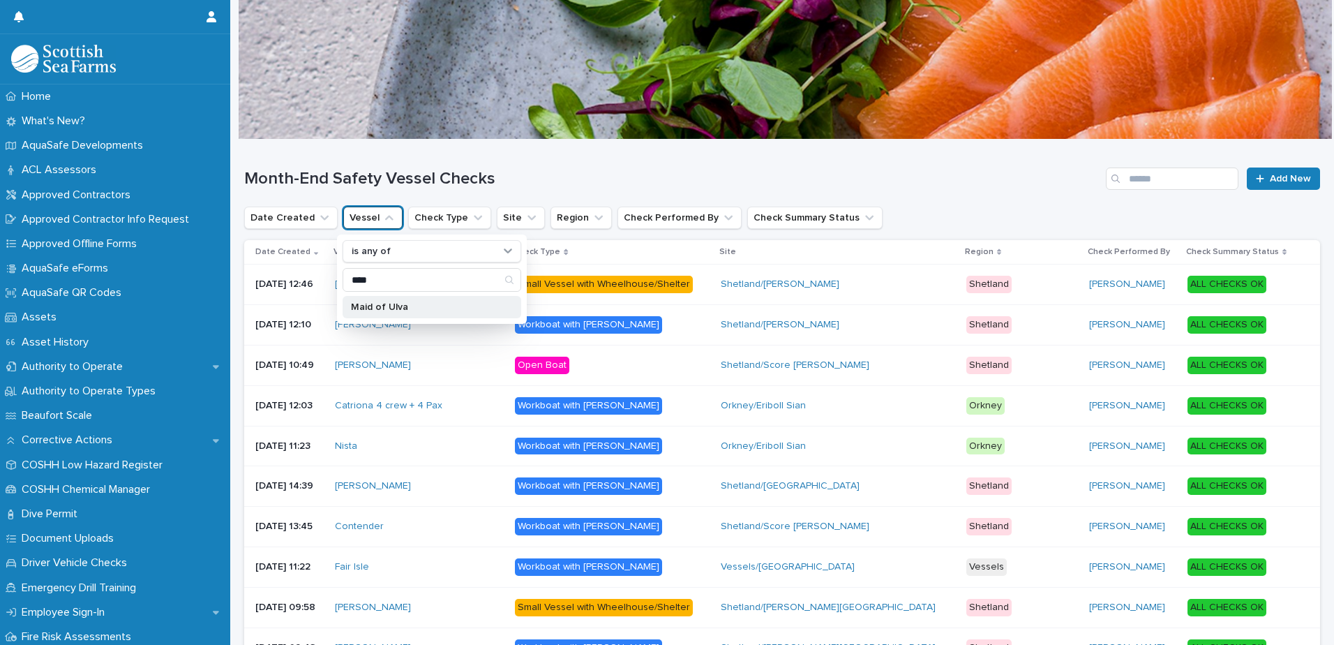
click at [399, 303] on p "Maid of Ulva" at bounding box center [425, 307] width 148 height 10
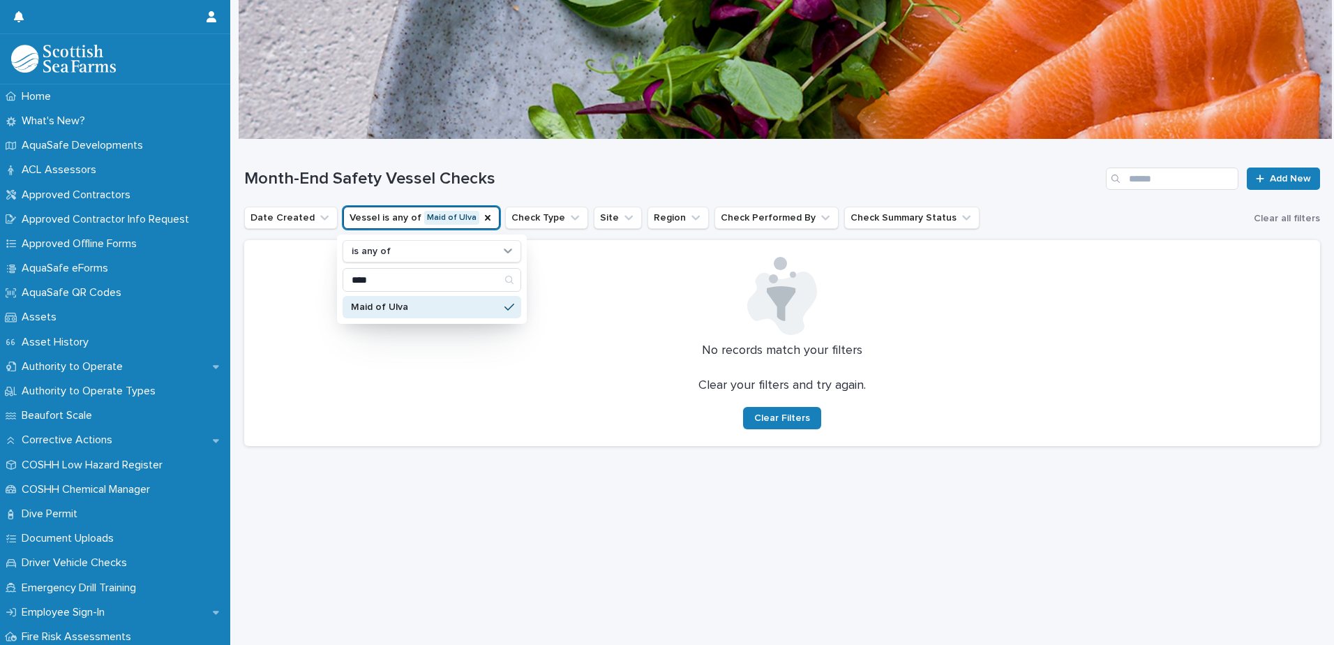
click at [513, 170] on h1 "Month-End Safety Vessel Checks" at bounding box center [672, 179] width 856 height 20
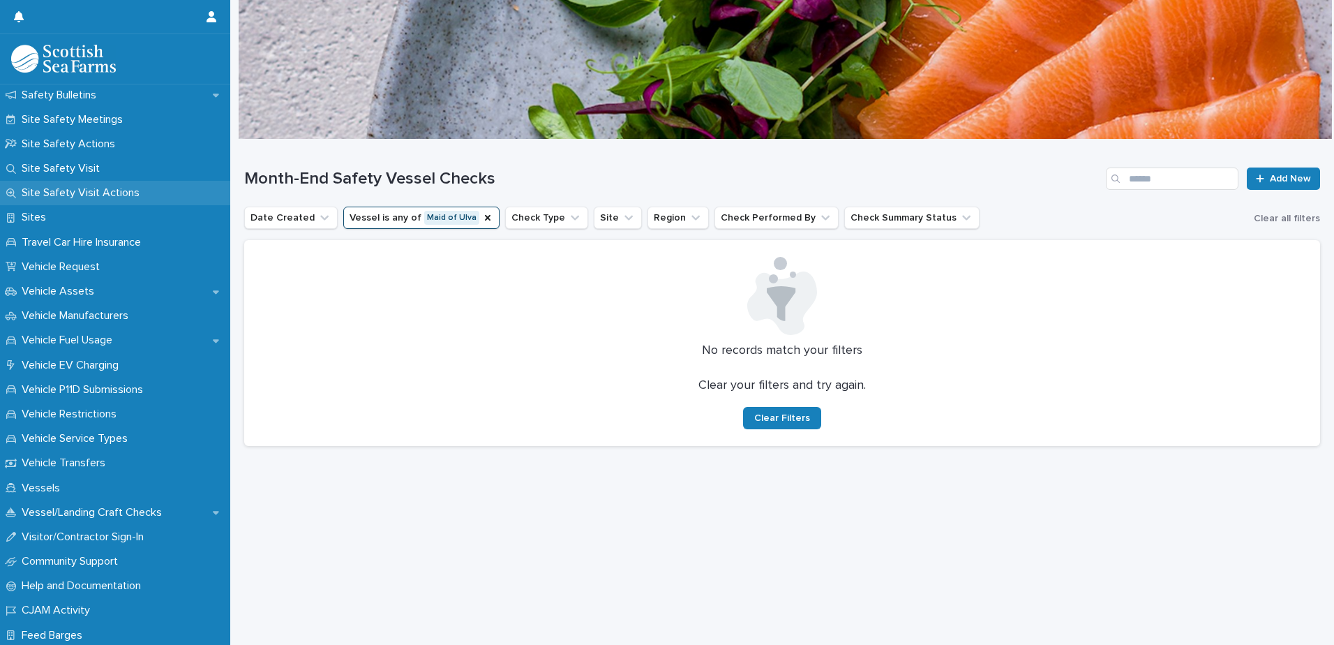
scroll to position [937, 0]
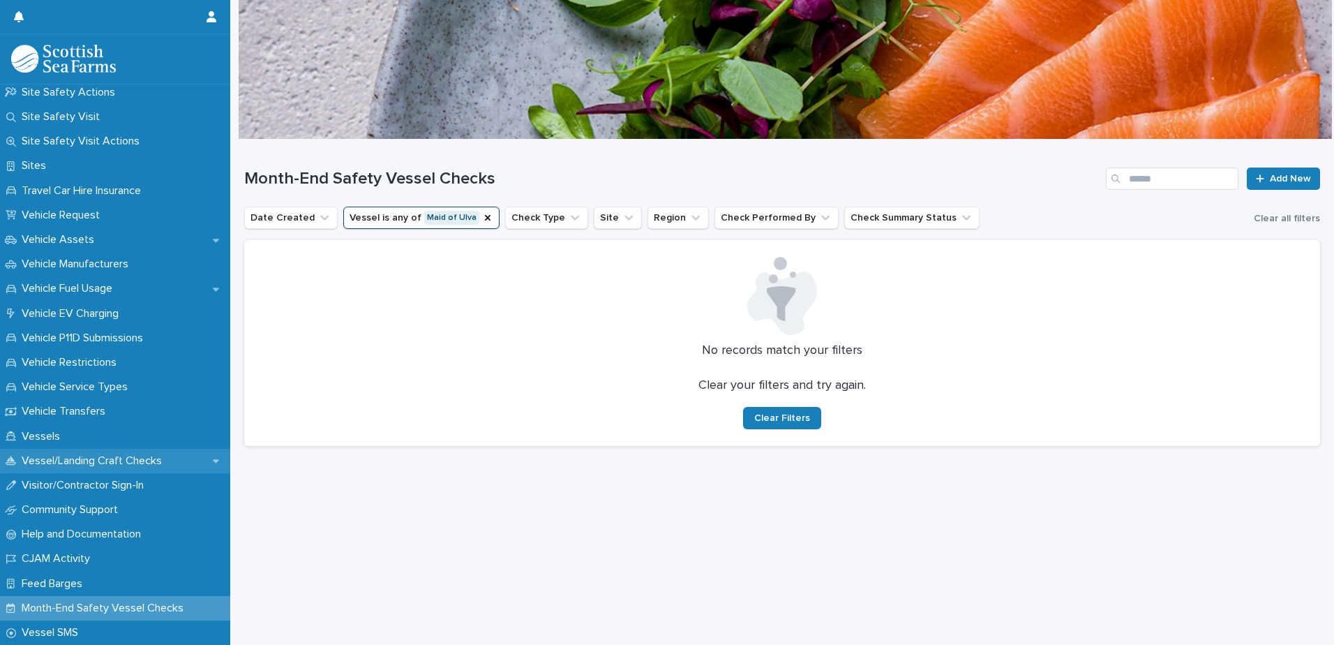
click at [72, 463] on p "Vessel/Landing Craft Checks" at bounding box center [94, 460] width 157 height 13
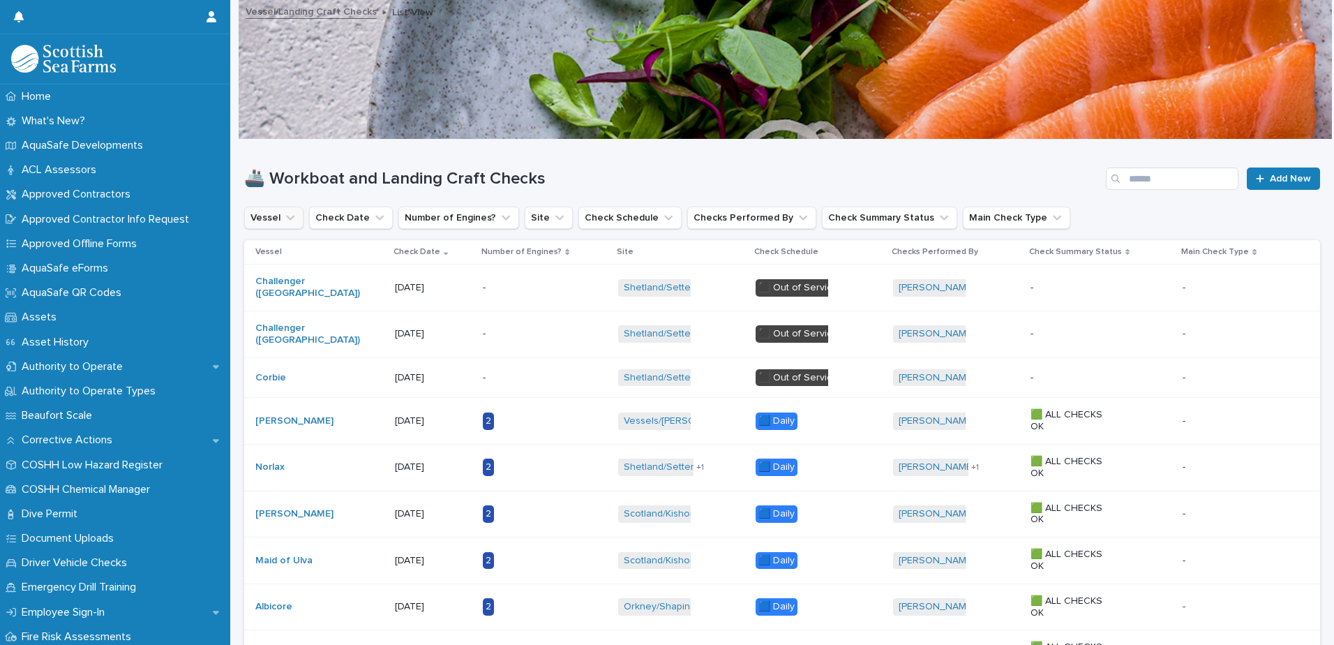
click at [284, 211] on icon "Vessel" at bounding box center [290, 218] width 14 height 14
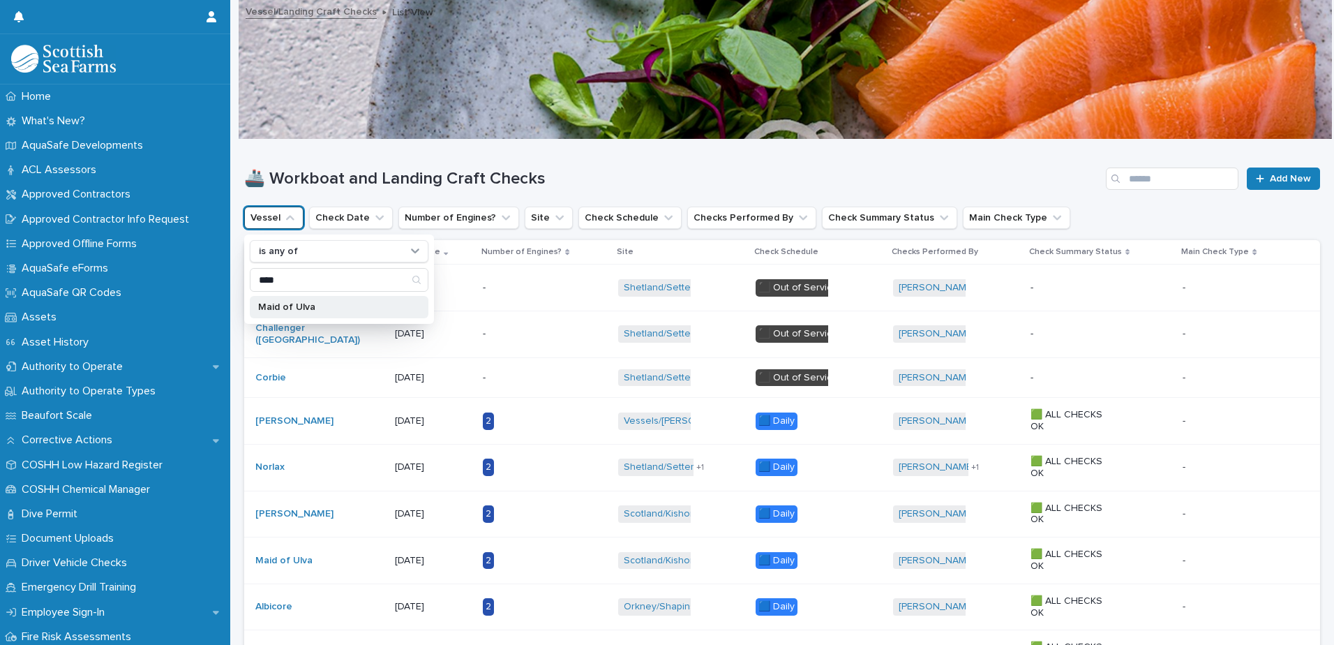
type input "****"
click at [299, 309] on p "Maid of Ulva" at bounding box center [332, 307] width 148 height 10
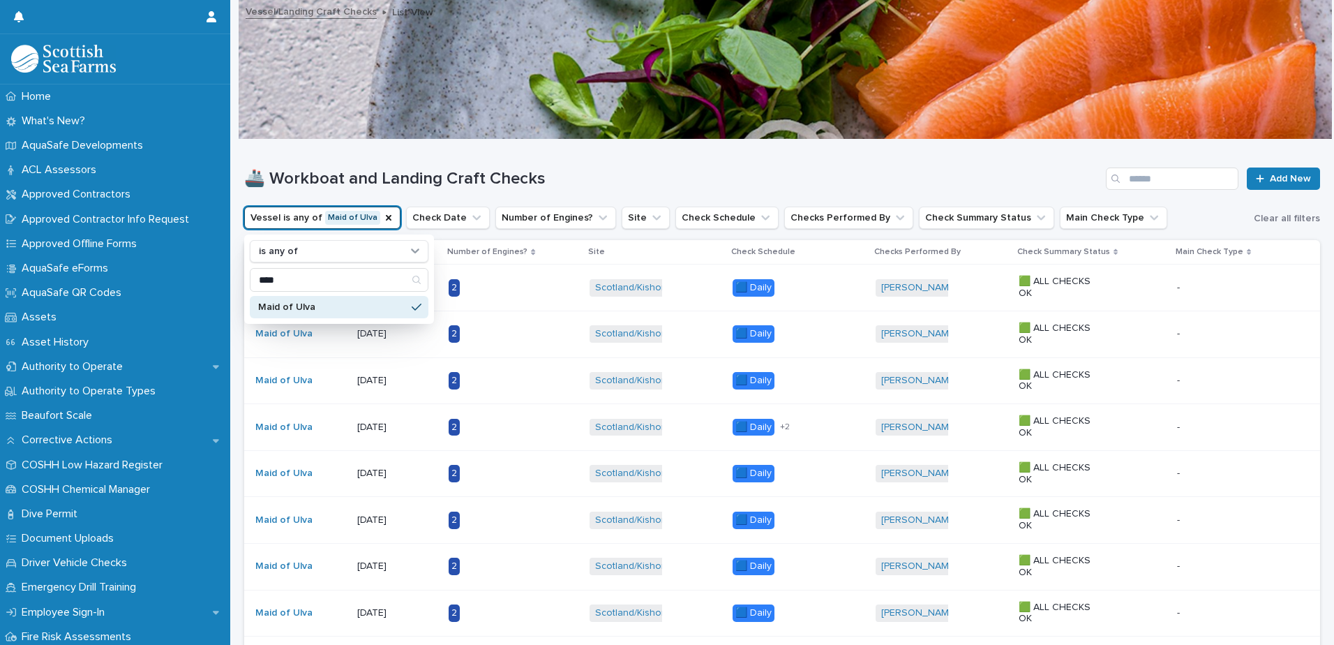
click at [775, 170] on h1 "🚢 Workboat and Landing Craft Checks" at bounding box center [672, 179] width 856 height 20
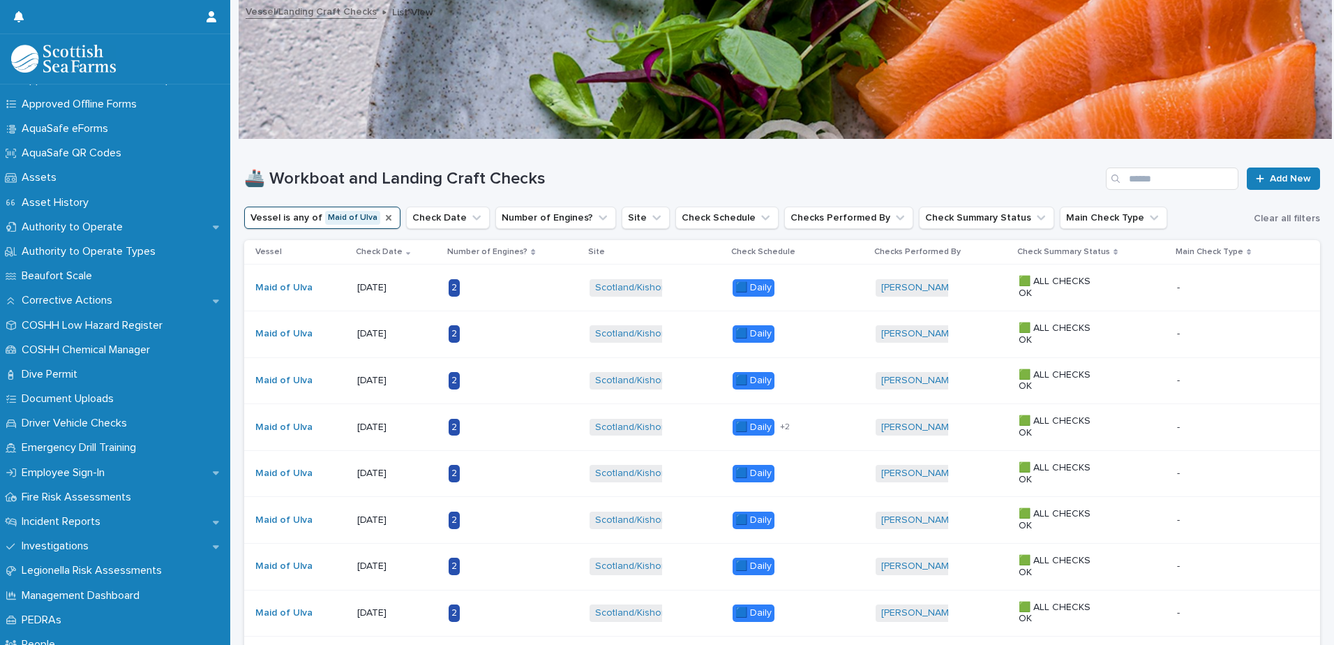
click at [383, 217] on icon "Vessel" at bounding box center [388, 217] width 11 height 11
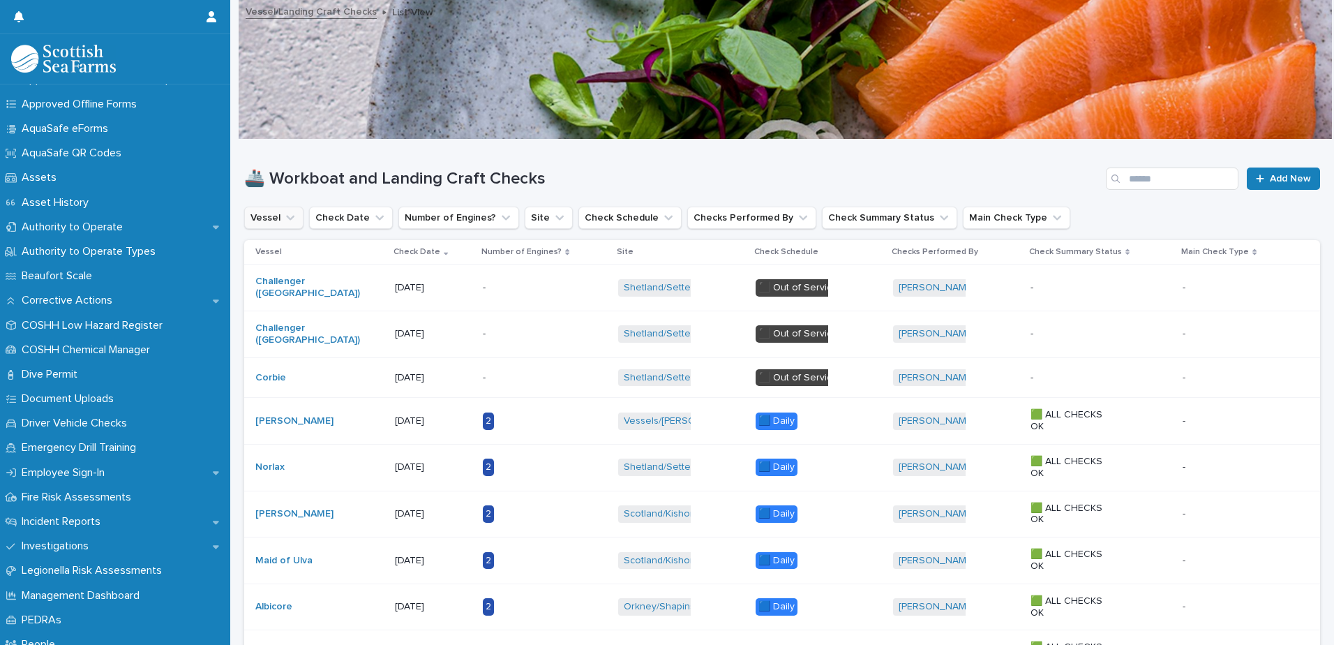
click at [289, 220] on icon "Vessel" at bounding box center [290, 218] width 14 height 14
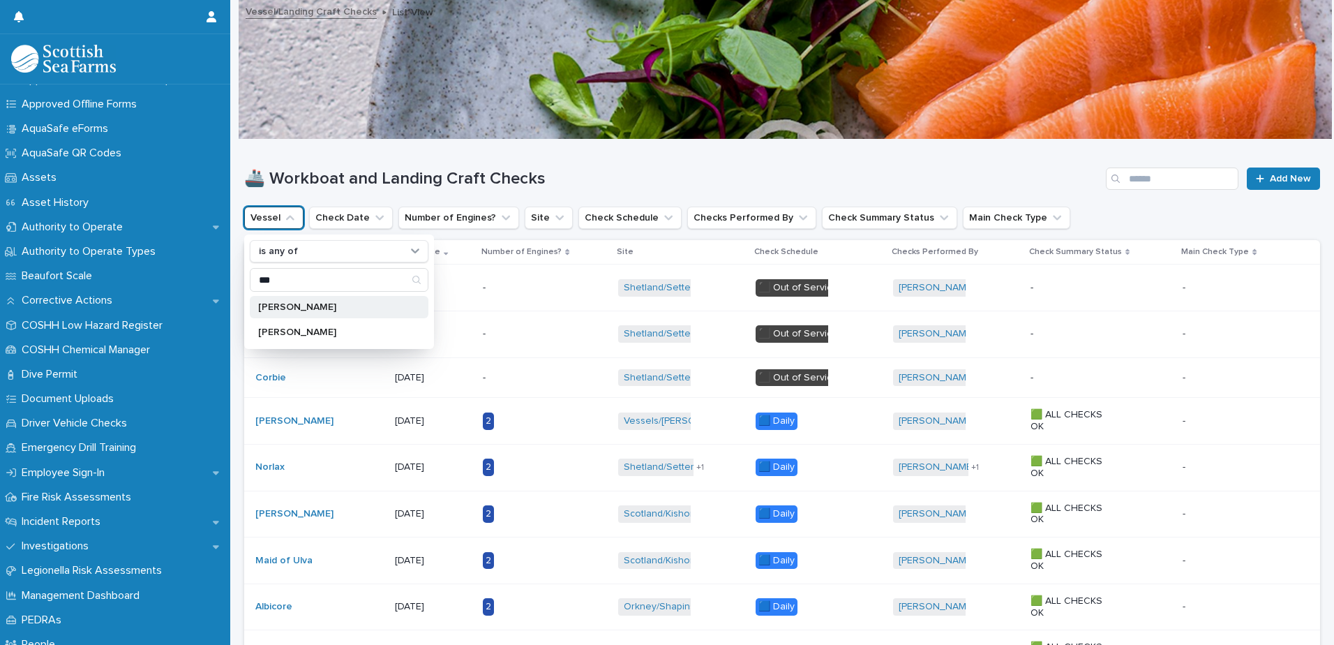
type input "***"
click at [270, 308] on p "[PERSON_NAME]" at bounding box center [332, 307] width 148 height 10
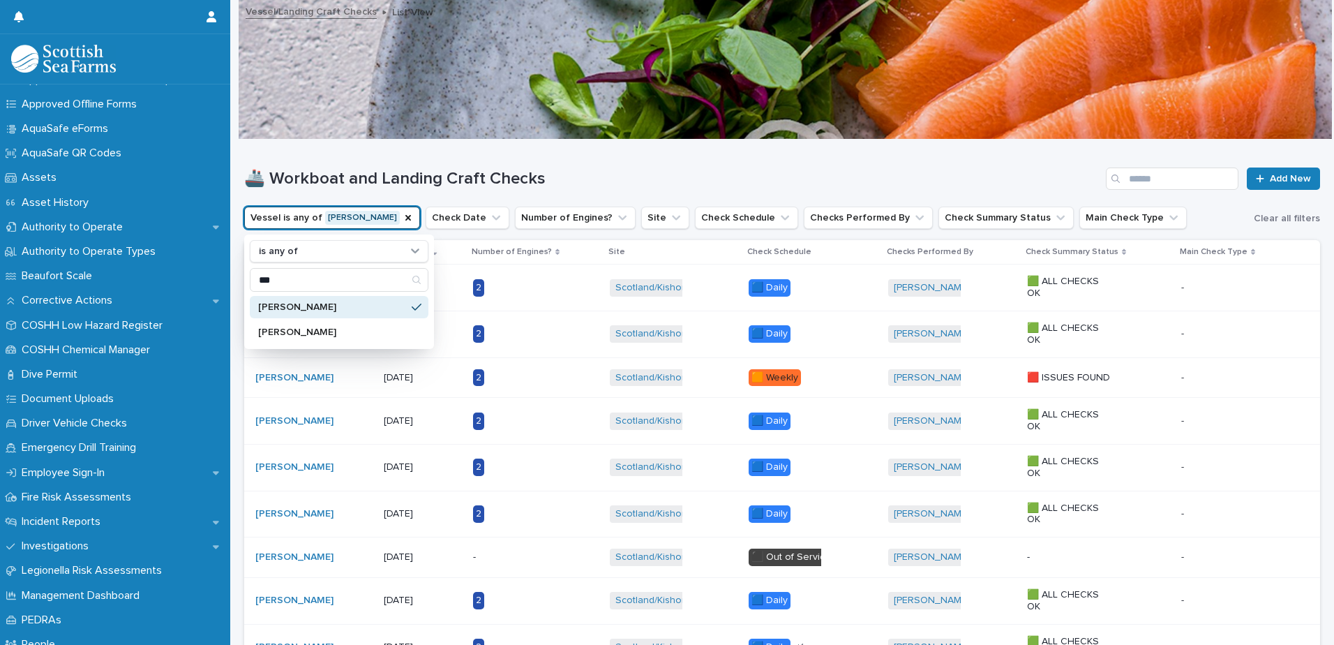
click at [371, 157] on div "🚢 Workboat and Landing Craft Checks Add New" at bounding box center [782, 173] width 1076 height 67
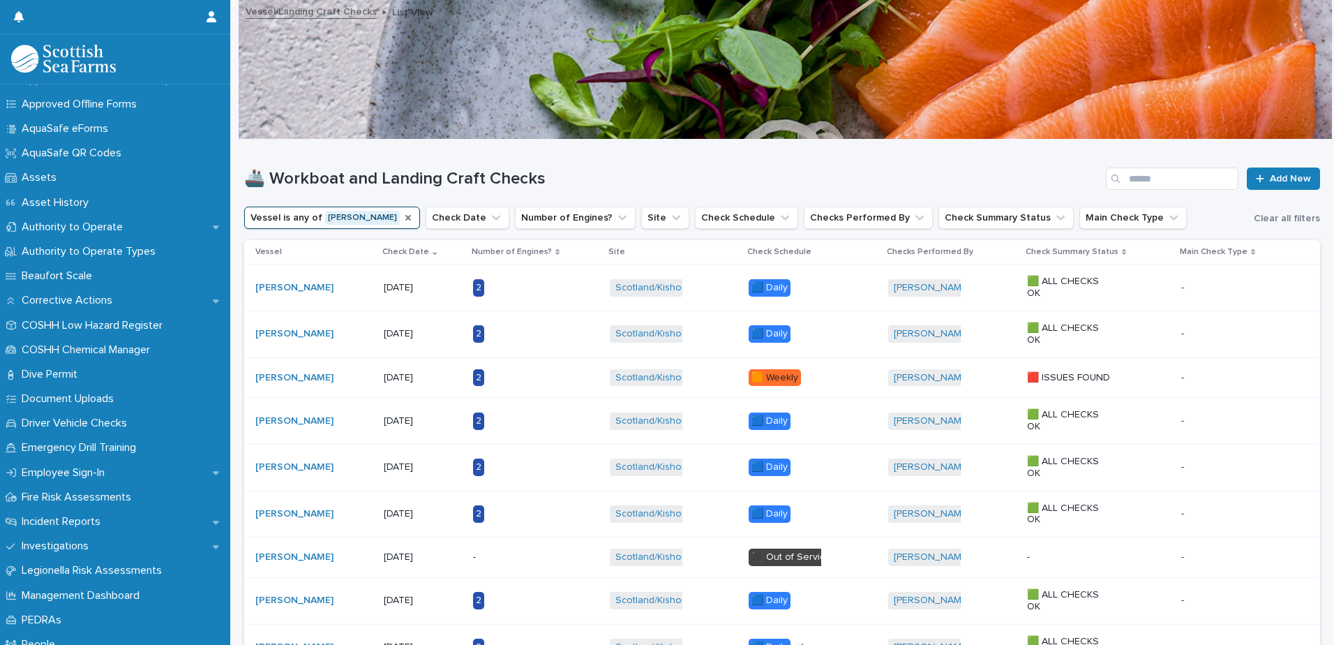
click at [403, 215] on icon "Vessel" at bounding box center [408, 217] width 11 height 11
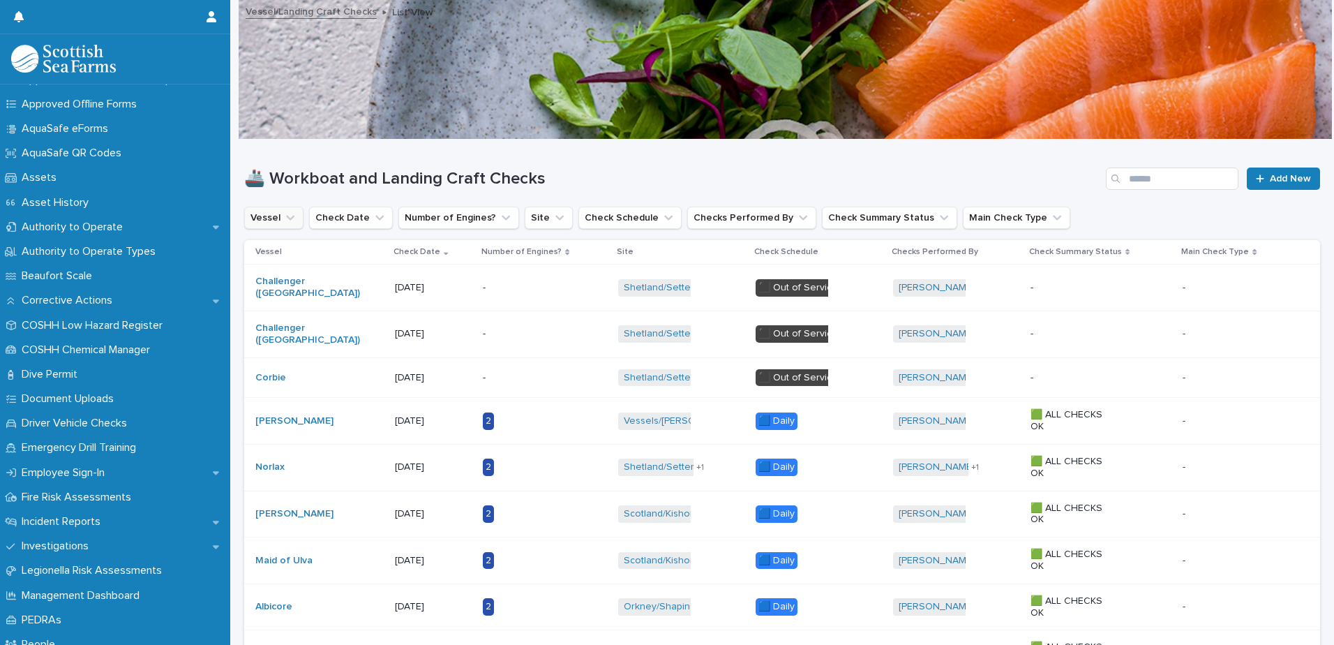
click at [294, 213] on icon "Vessel" at bounding box center [290, 218] width 14 height 14
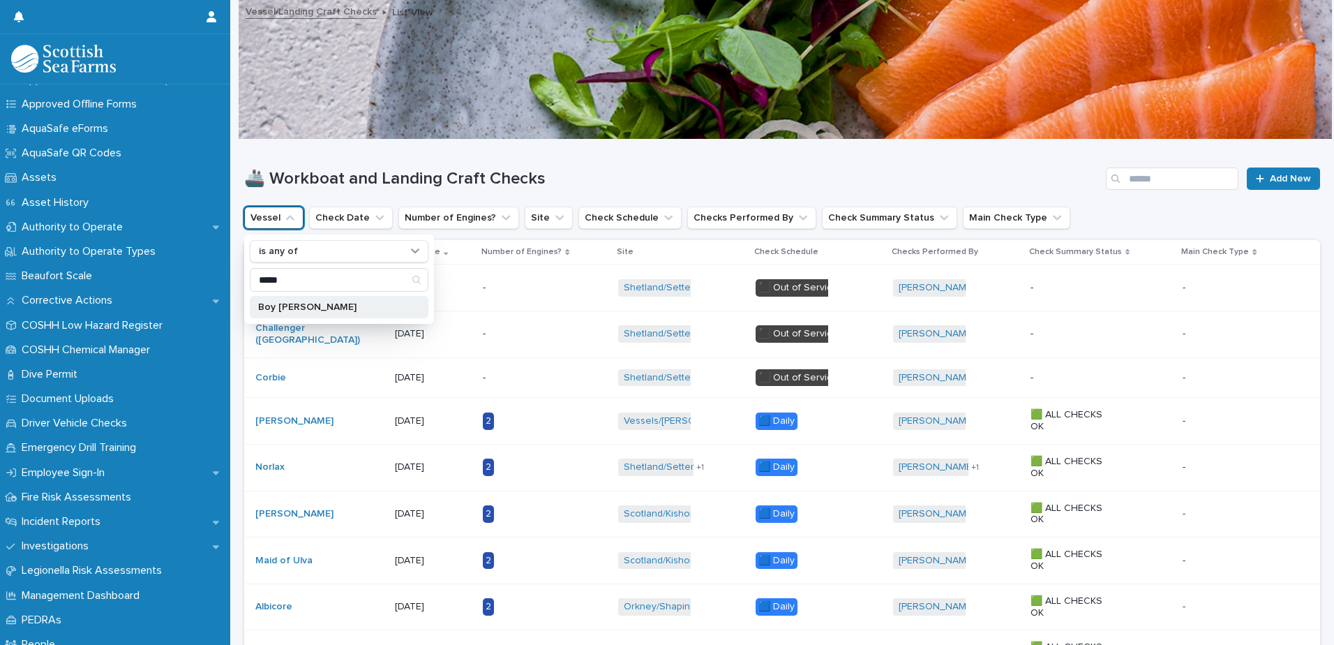
type input "*****"
click at [301, 313] on div "Boy [PERSON_NAME]" at bounding box center [339, 307] width 179 height 22
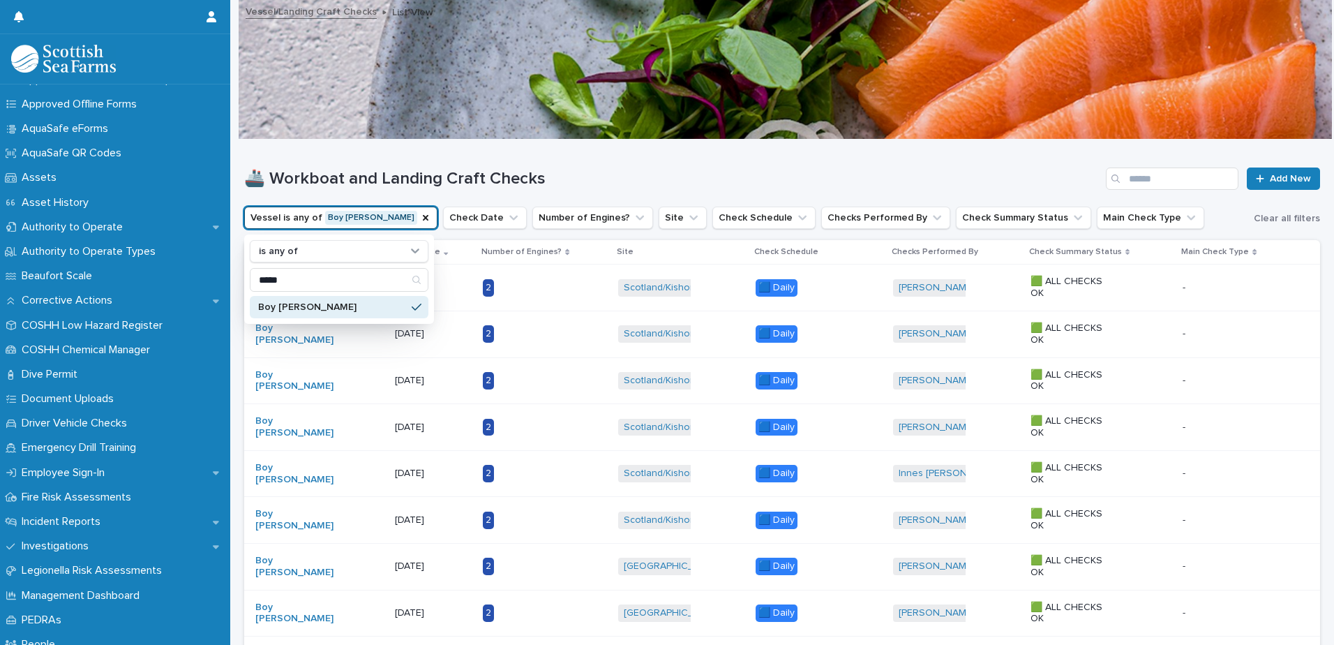
click at [330, 153] on div "🚢 Workboat and Landing Craft Checks Add New" at bounding box center [782, 173] width 1076 height 67
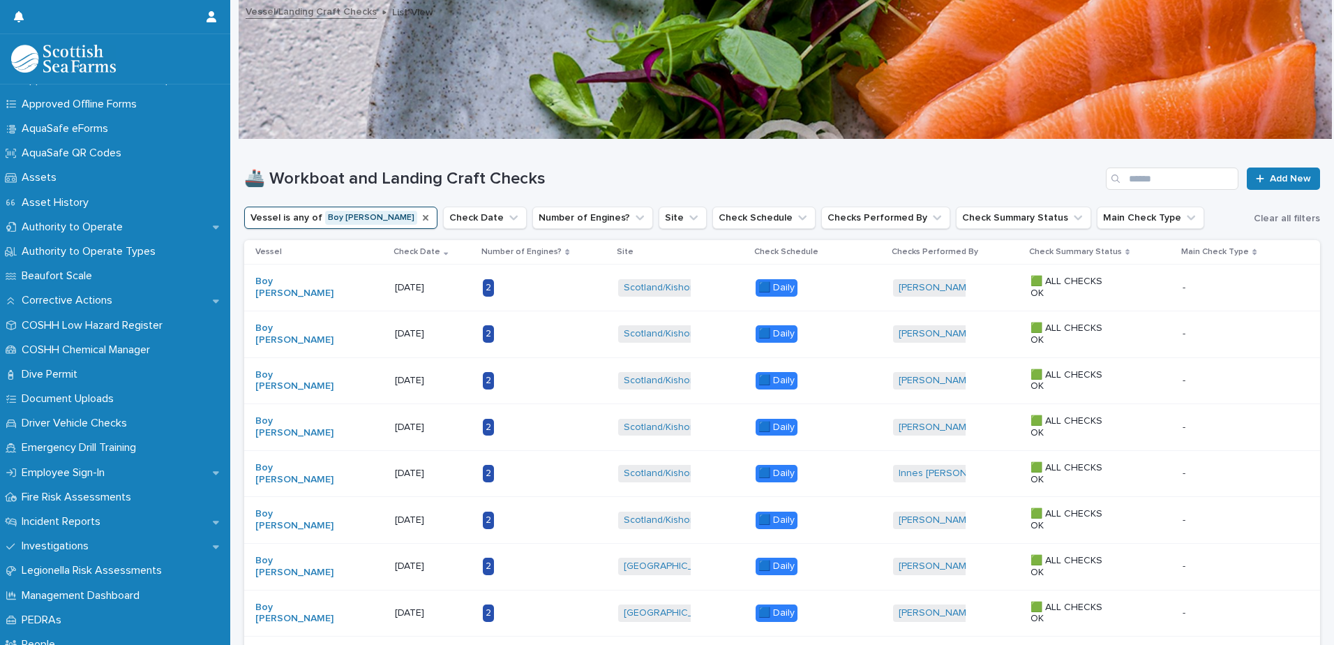
click at [420, 213] on icon "Vessel" at bounding box center [425, 217] width 11 height 11
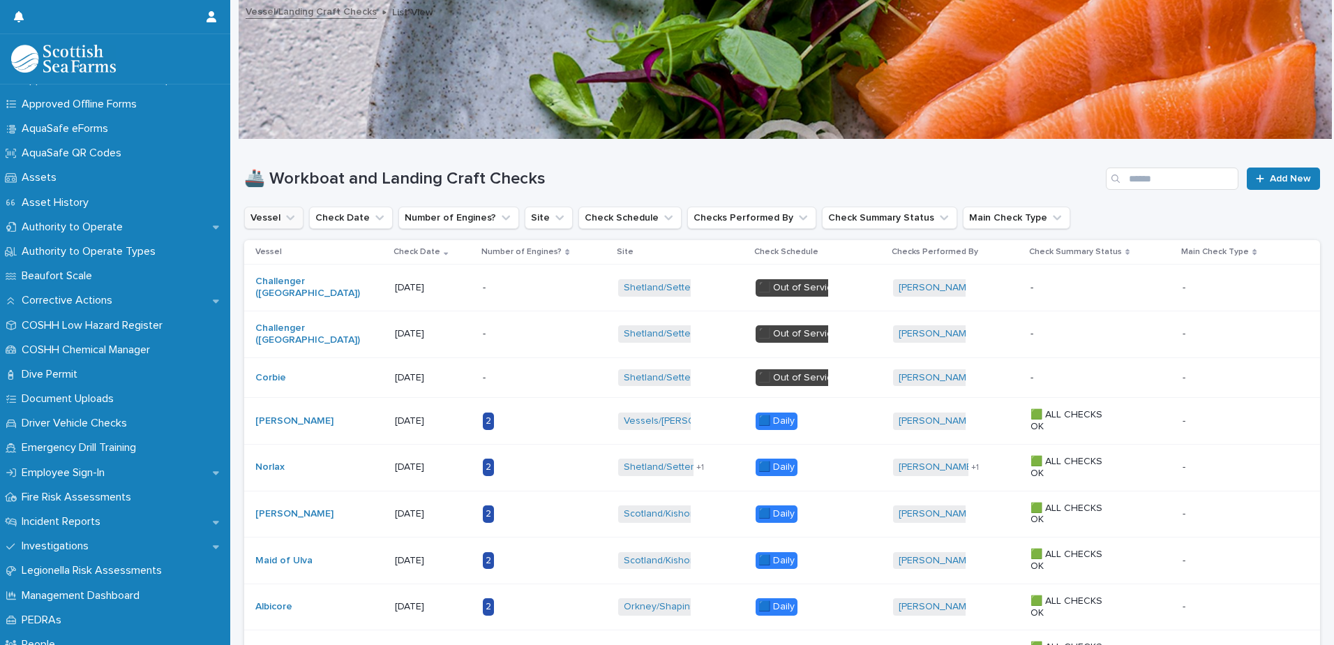
click at [295, 216] on icon "Vessel" at bounding box center [290, 218] width 14 height 14
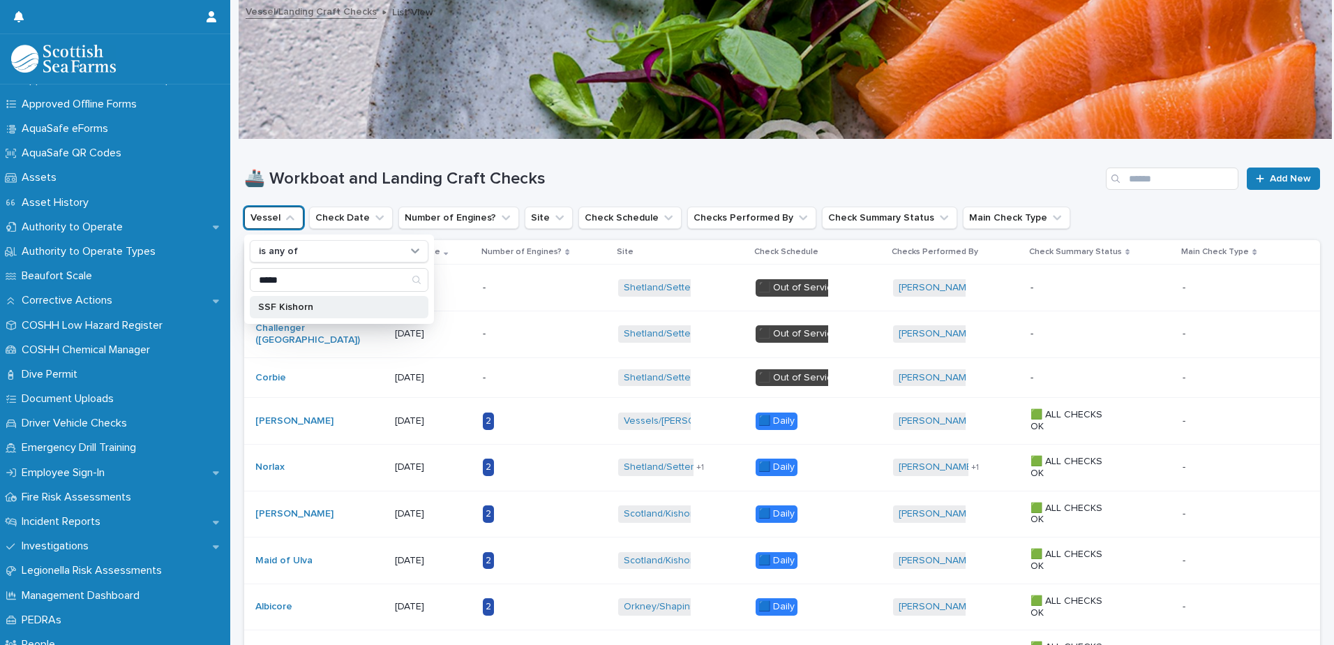
type input "*****"
click at [319, 305] on p "SSF Kishorn" at bounding box center [332, 307] width 148 height 10
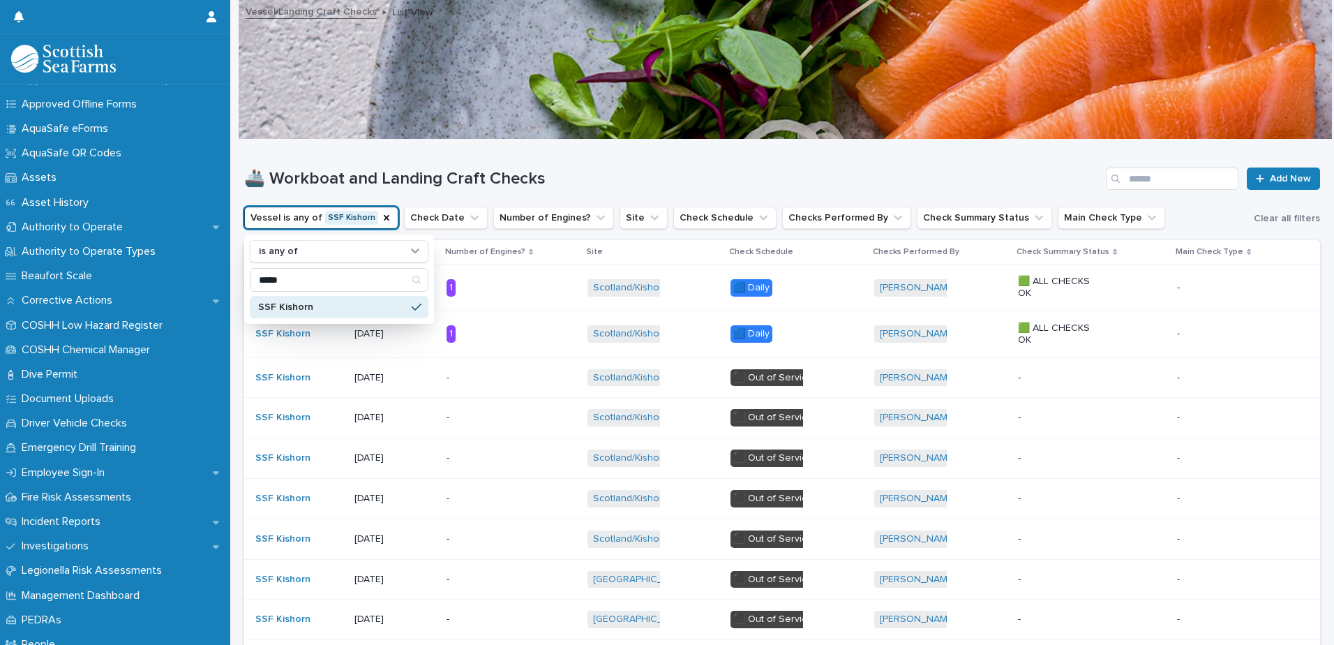
click at [343, 151] on div "🚢 Workboat and Landing Craft Checks Add New" at bounding box center [782, 173] width 1076 height 67
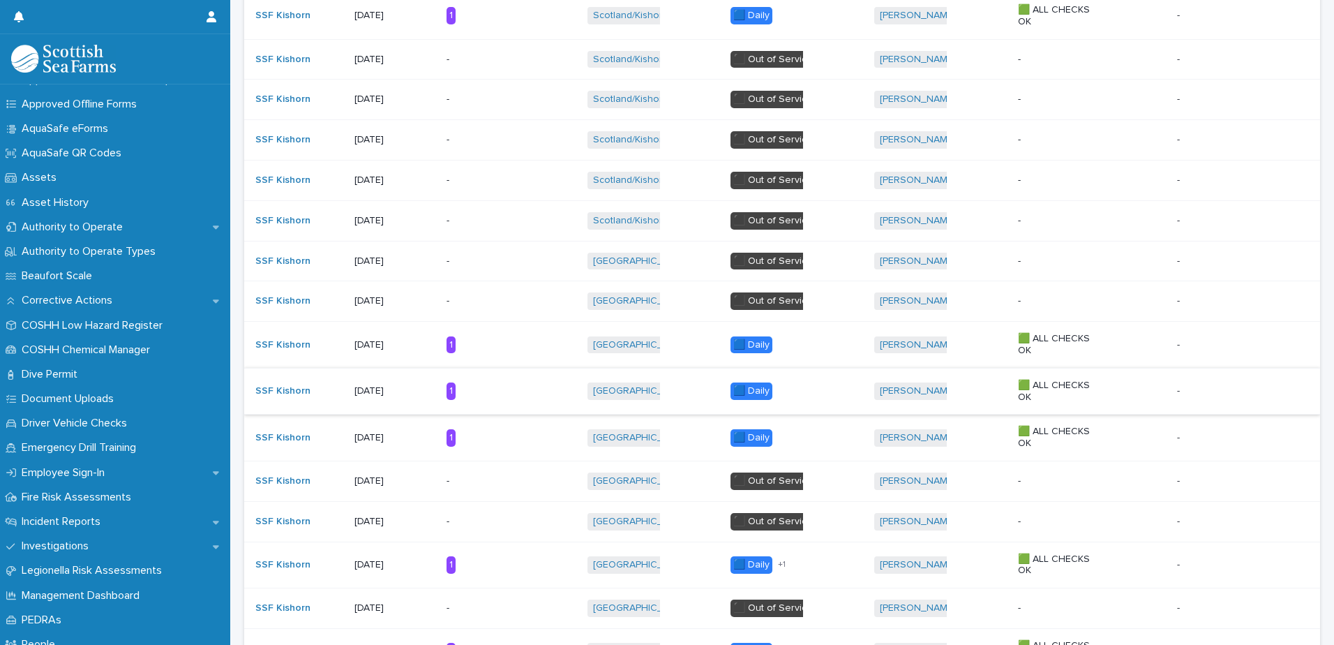
scroll to position [349, 0]
